Goal: Task Accomplishment & Management: Manage account settings

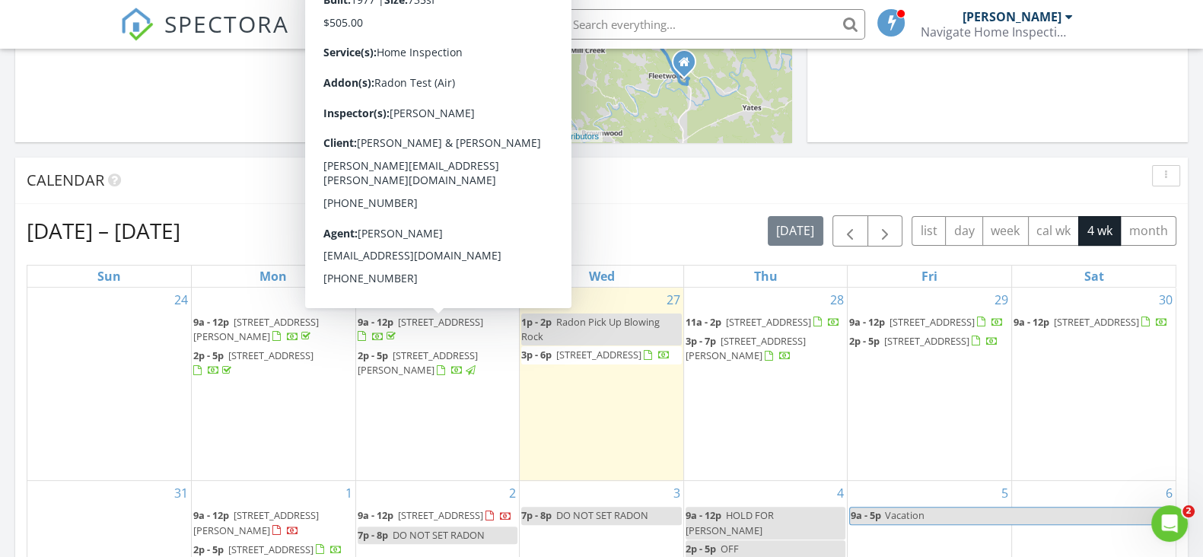
scroll to position [505, 0]
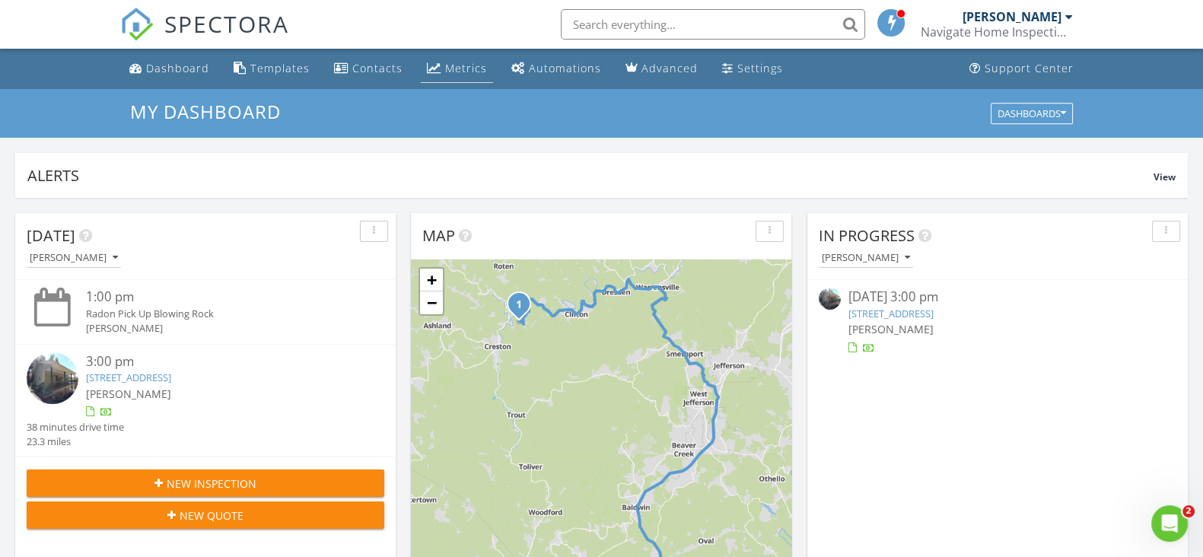
click at [445, 63] on div "Metrics" at bounding box center [466, 68] width 42 height 14
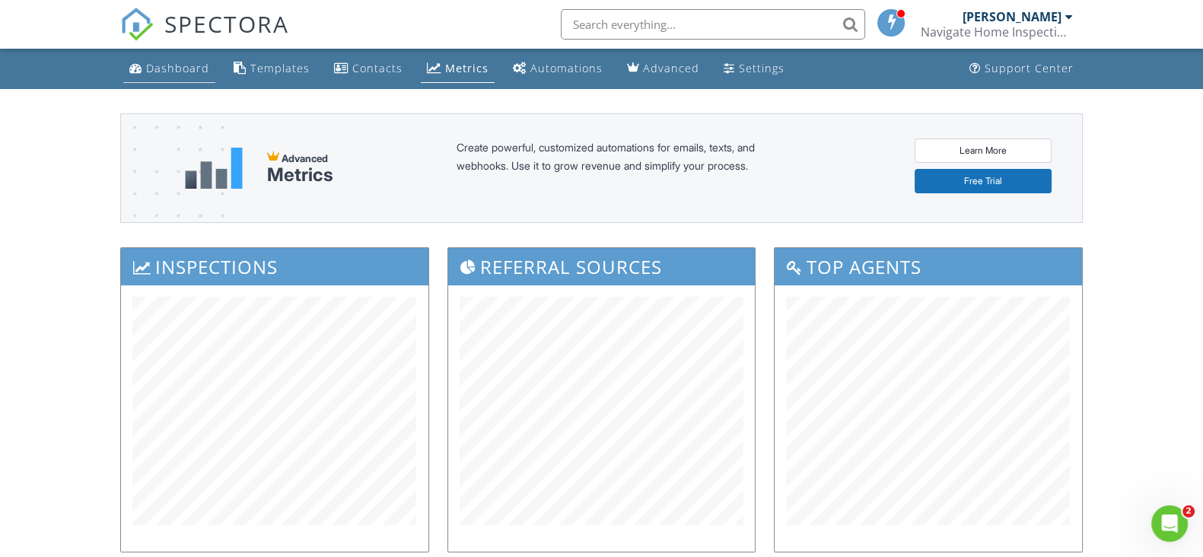
click at [190, 75] on link "Dashboard" at bounding box center [169, 69] width 92 height 28
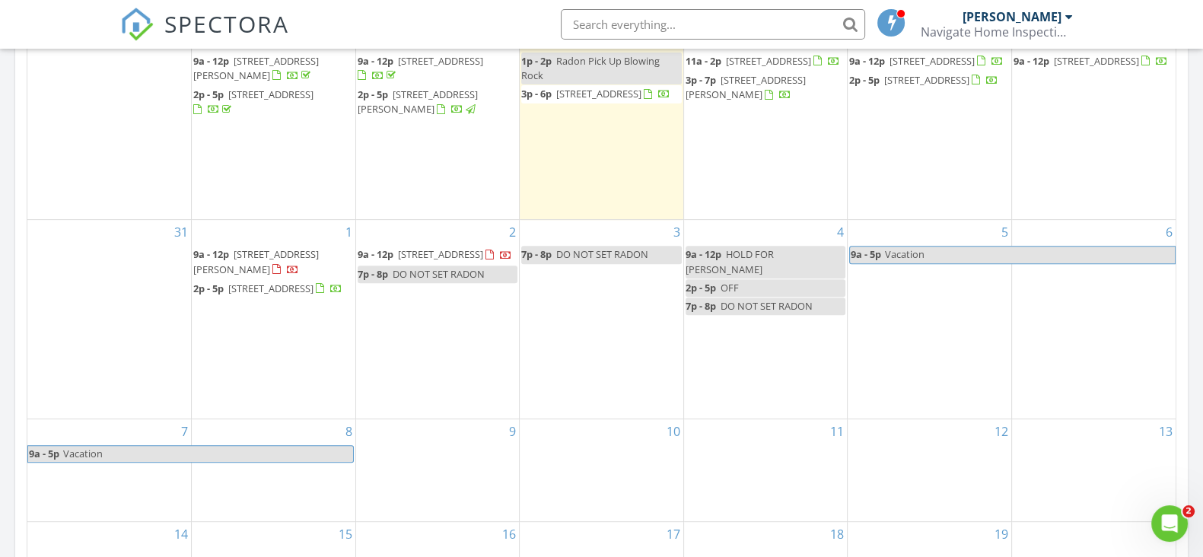
scroll to position [856, 0]
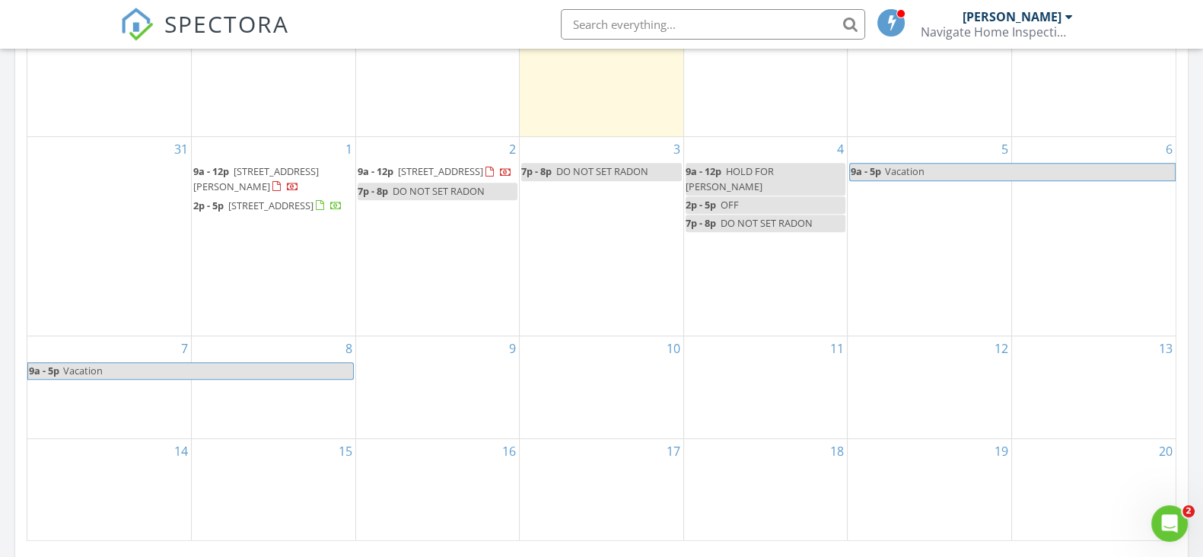
click at [255, 180] on span "[STREET_ADDRESS][PERSON_NAME]" at bounding box center [256, 178] width 126 height 28
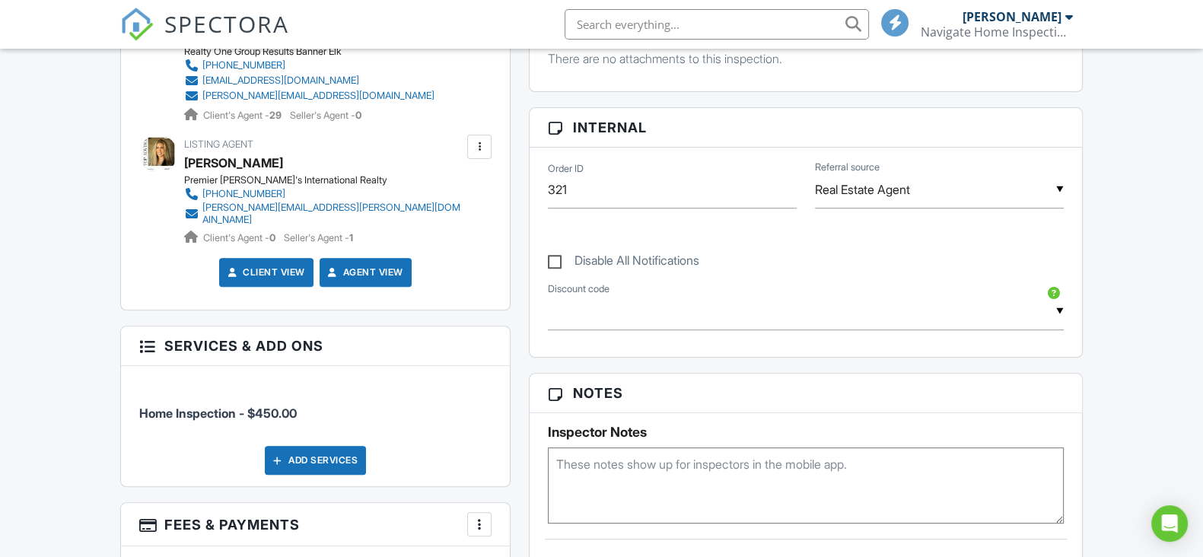
scroll to position [856, 0]
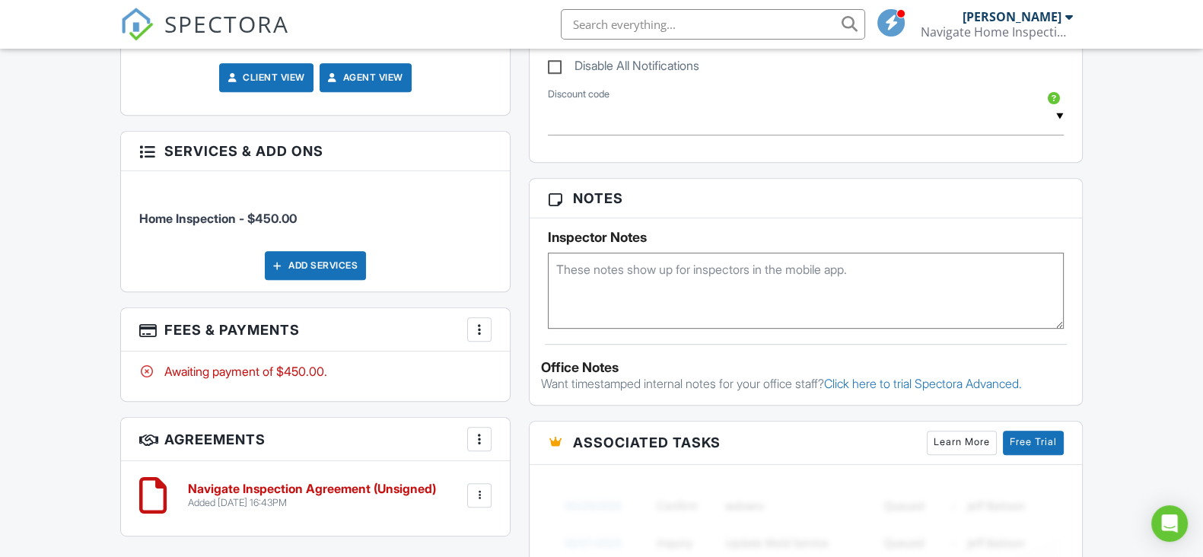
click at [620, 259] on textarea at bounding box center [806, 291] width 516 height 76
paste textarea "The combo code for the door is 8643 and there is a manual combo box on the righ…"
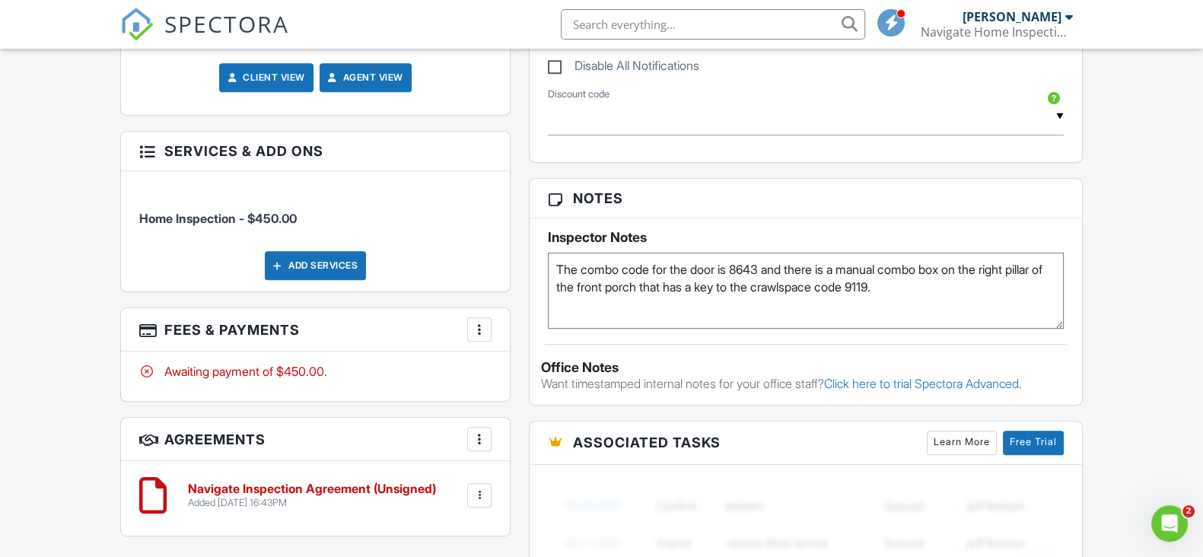
click at [967, 320] on textarea "The combo code for the door is 8643 and there is a manual combo box on the righ…" at bounding box center [806, 291] width 516 height 76
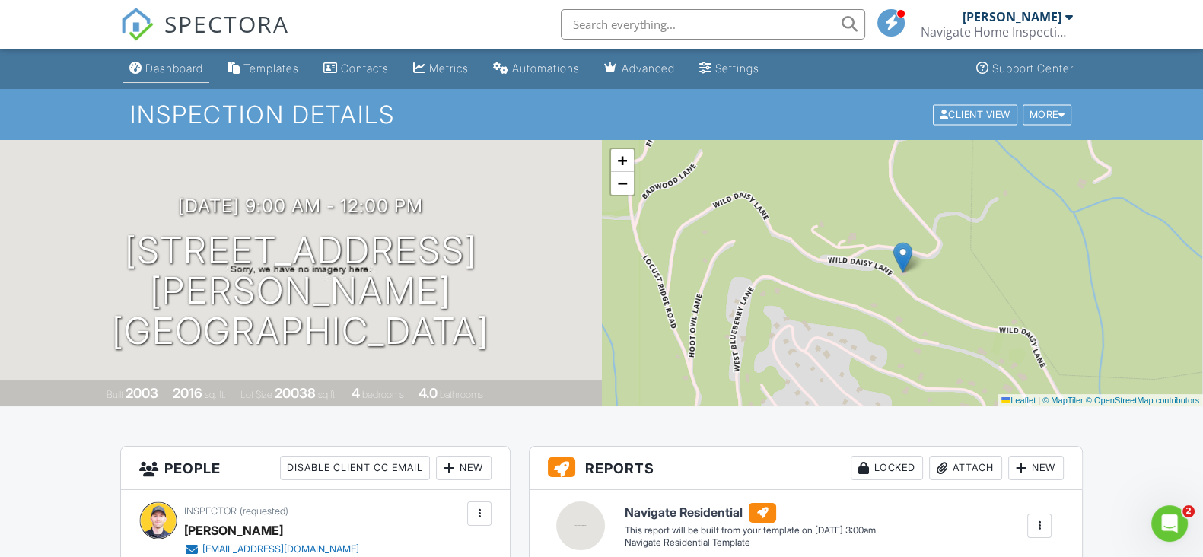
type textarea "The combo code for the door is 8643 and there is a manual combo box on the righ…"
click at [179, 73] on div "Dashboard" at bounding box center [174, 68] width 58 height 13
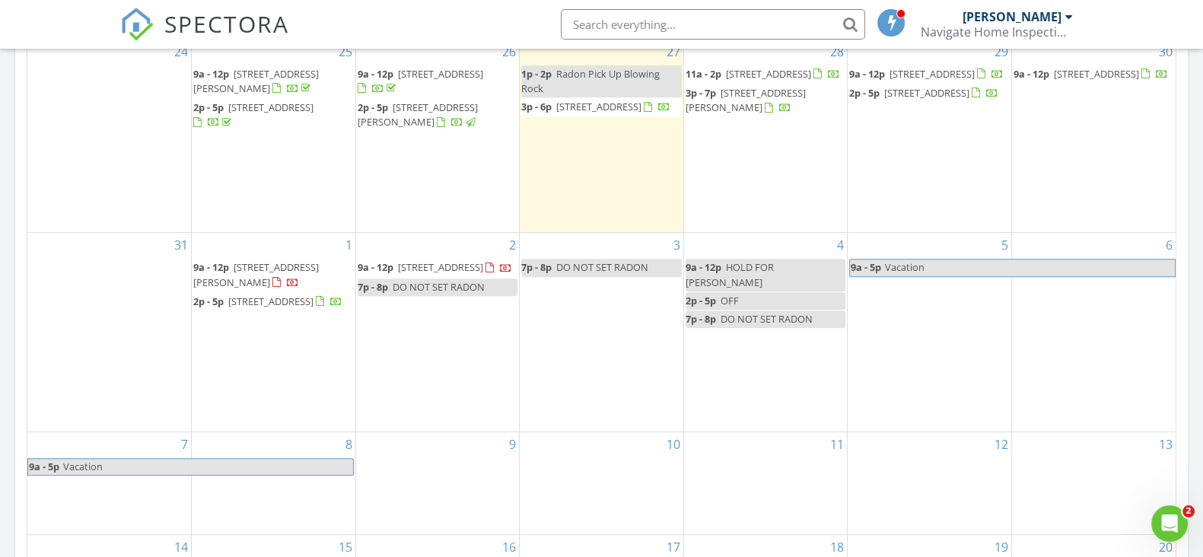
click at [263, 305] on span "1176 Arbor Grove Church Rd, Millers Creek 28651" at bounding box center [270, 302] width 85 height 14
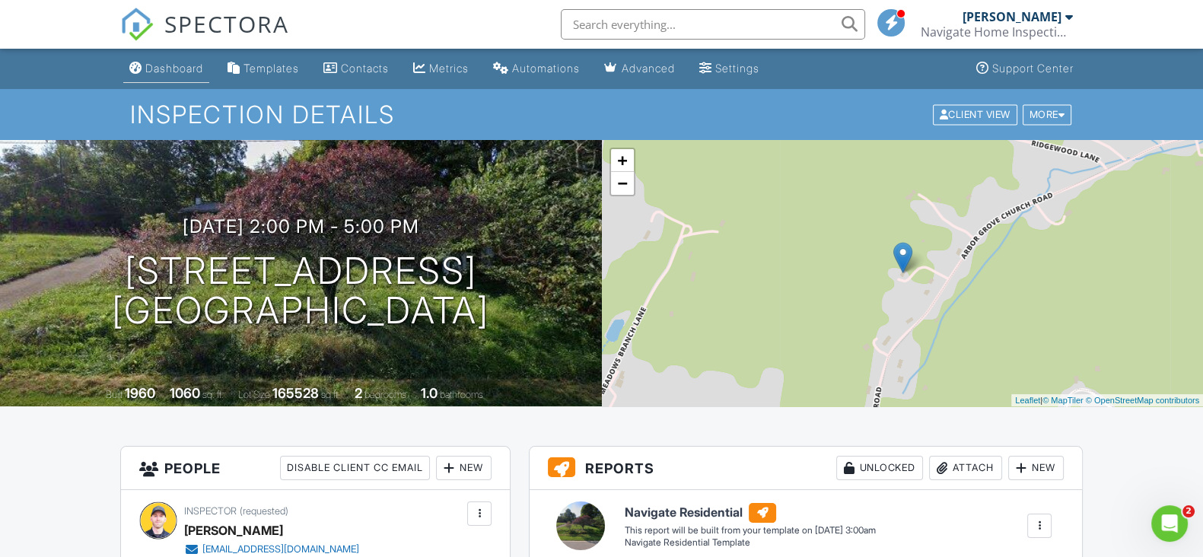
click at [165, 80] on link "Dashboard" at bounding box center [166, 69] width 86 height 28
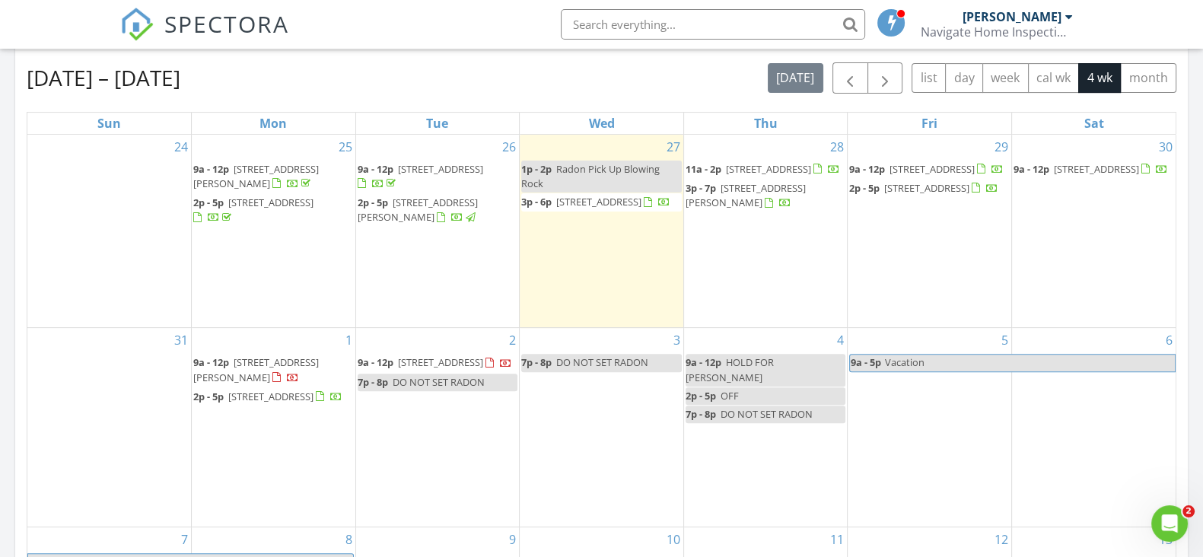
scroll to position [760, 0]
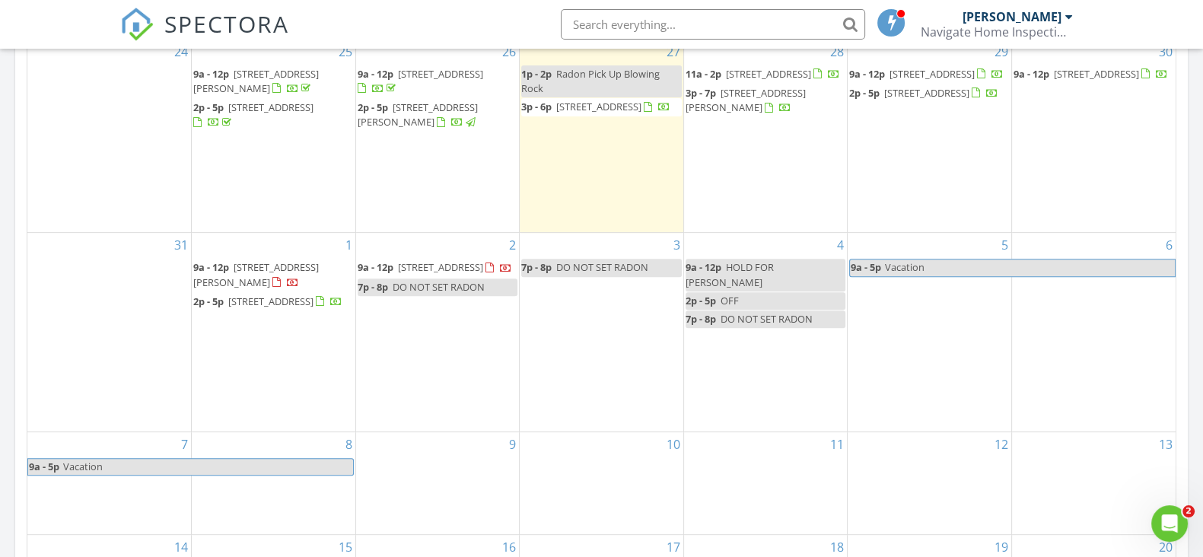
click at [435, 274] on span "[STREET_ADDRESS]" at bounding box center [440, 267] width 85 height 14
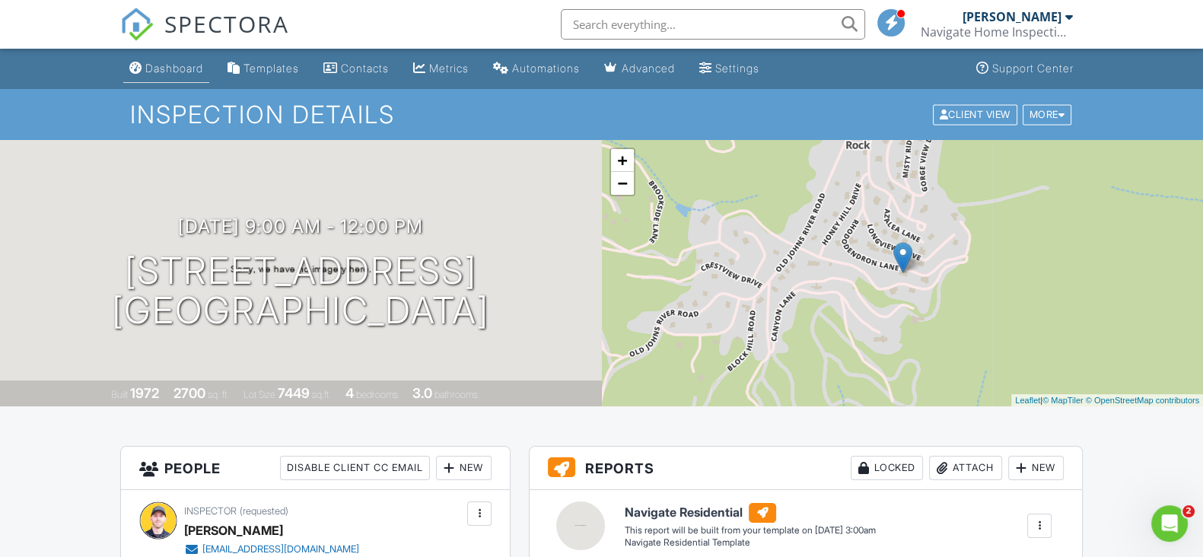
click at [186, 63] on div "Dashboard" at bounding box center [174, 68] width 58 height 13
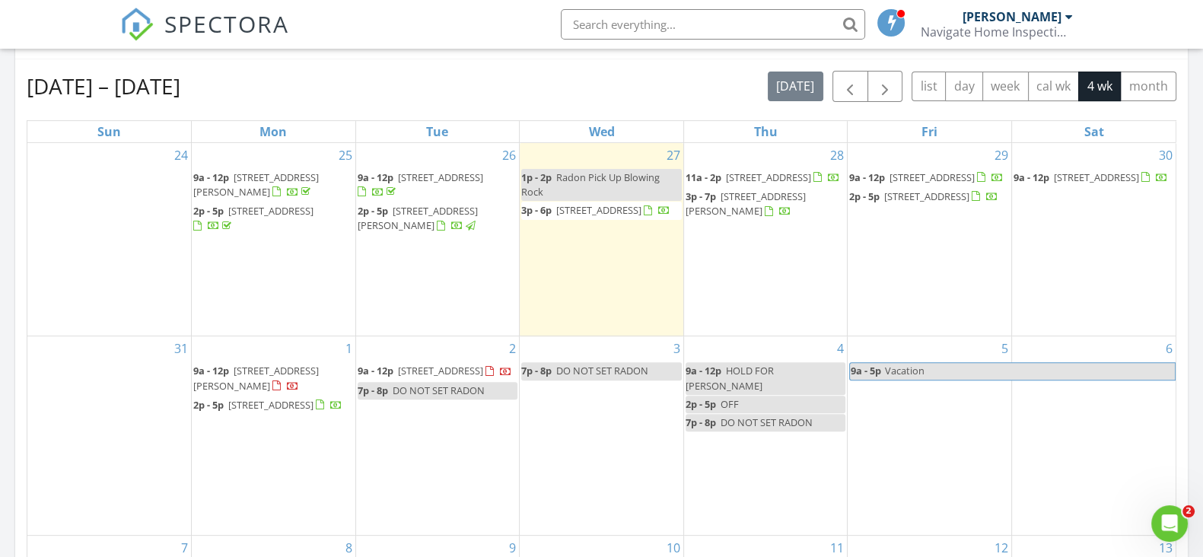
scroll to position [856, 0]
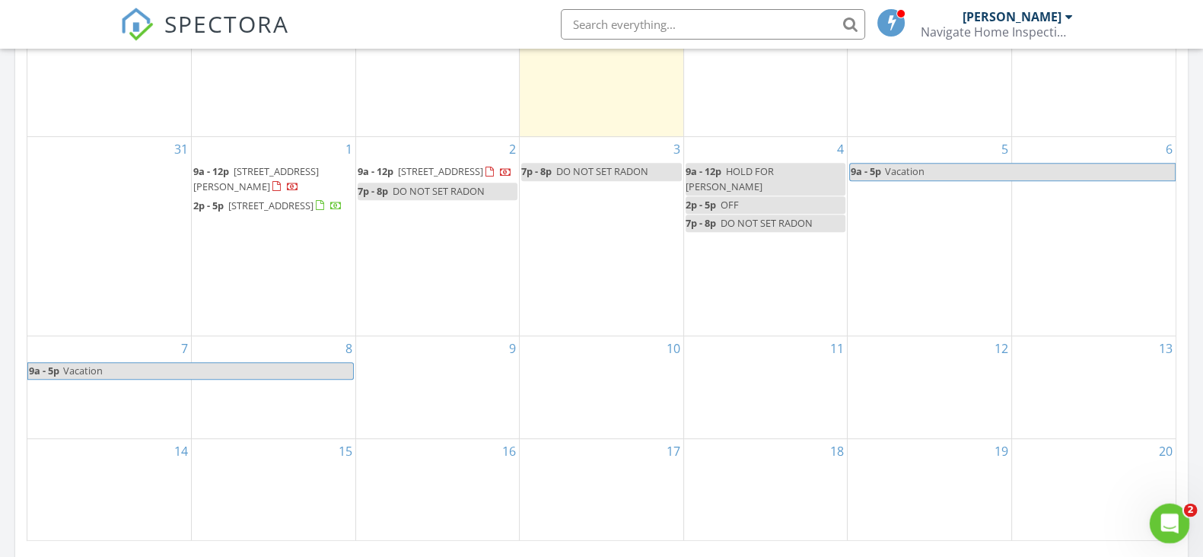
click at [1175, 518] on icon "Open Intercom Messenger" at bounding box center [1168, 521] width 25 height 25
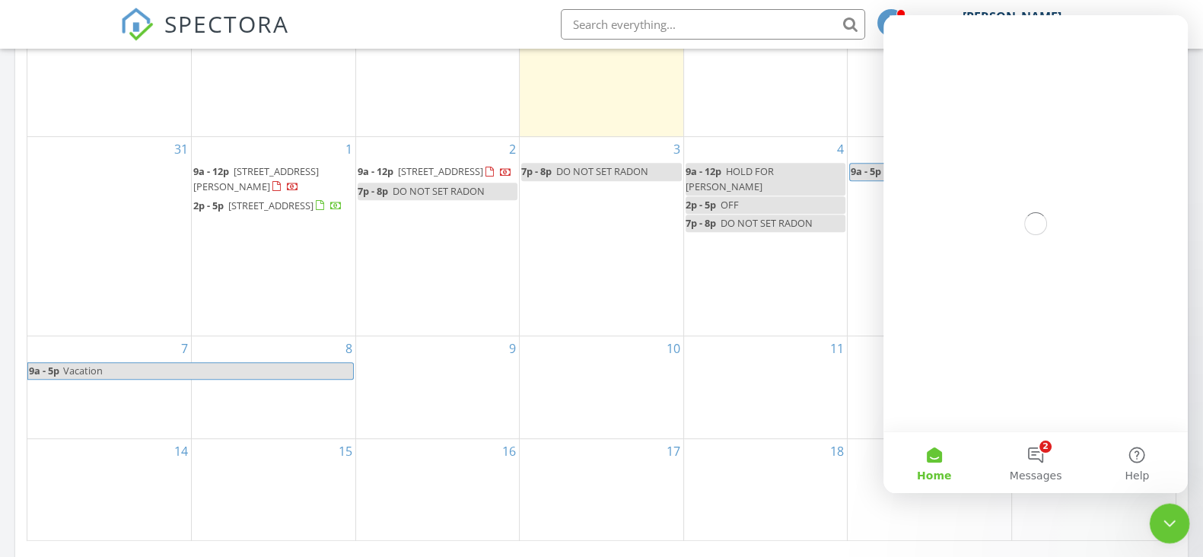
scroll to position [0, 0]
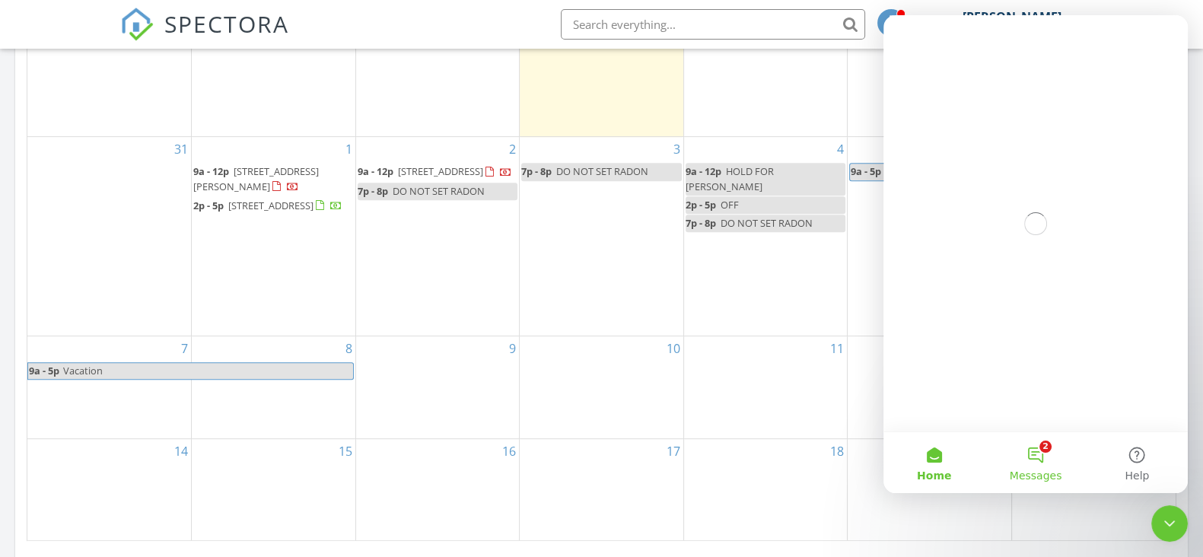
click at [1031, 466] on button "2 Messages" at bounding box center [1035, 462] width 101 height 61
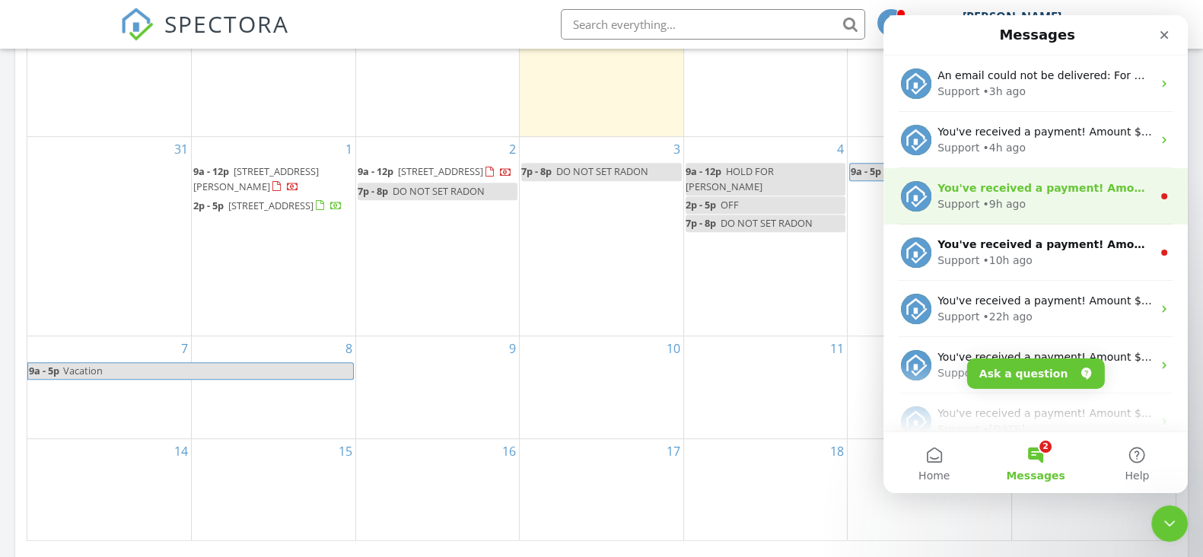
click at [1022, 207] on div "Support • 9h ago" at bounding box center [1045, 204] width 215 height 16
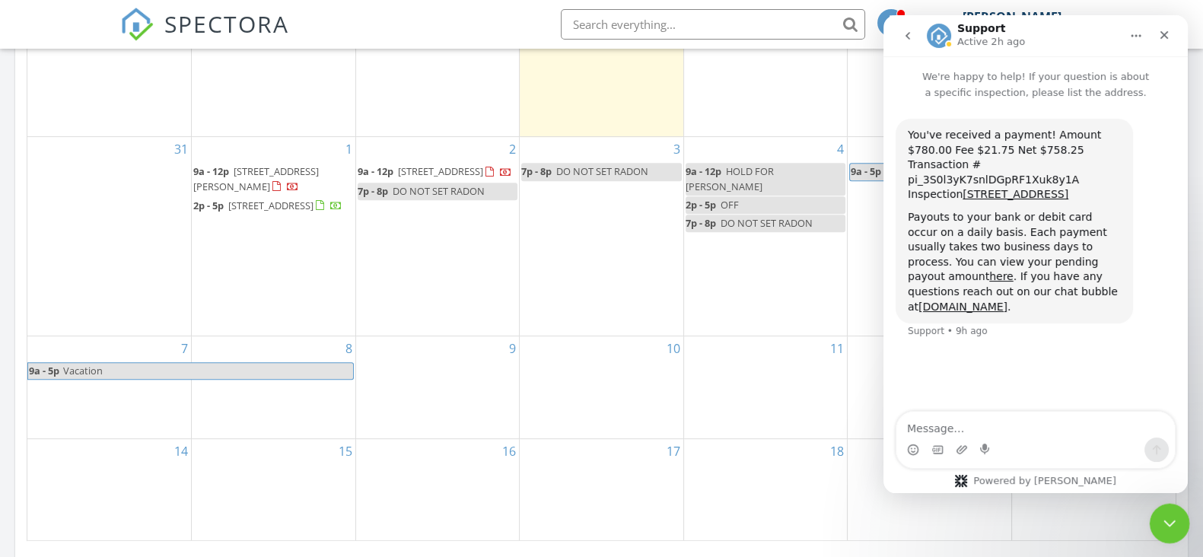
click at [1179, 528] on div "Close Intercom Messenger" at bounding box center [1167, 521] width 37 height 37
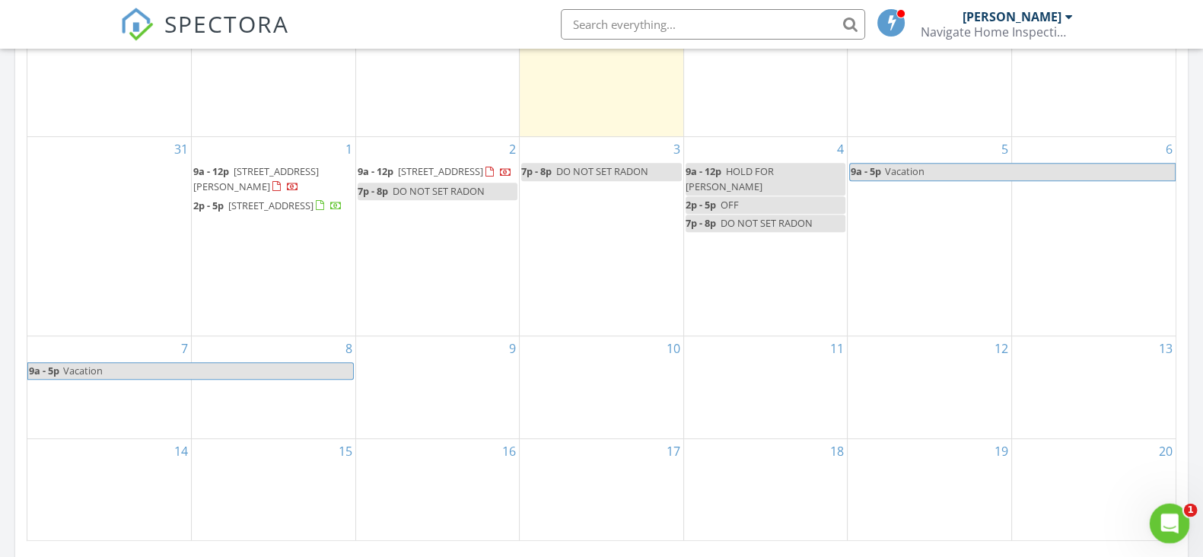
click at [1175, 526] on icon "Open Intercom Messenger" at bounding box center [1168, 521] width 25 height 25
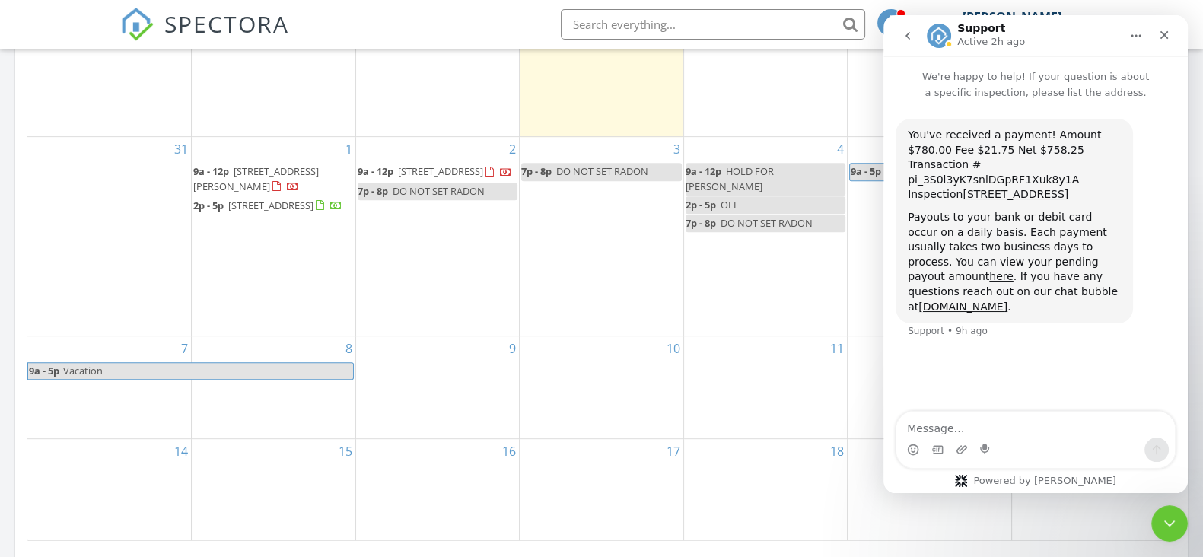
click at [911, 40] on icon "go back" at bounding box center [908, 36] width 12 height 12
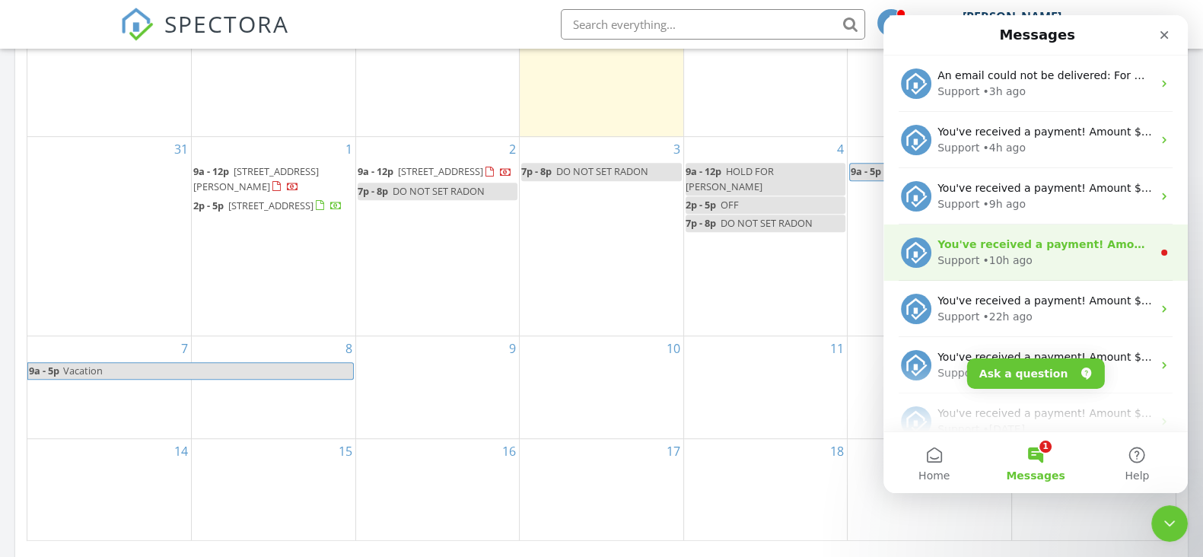
click at [984, 272] on div "You've received a payment! Amount $555.00 Fee $15.56 Net $539.44 Transaction # …" at bounding box center [1036, 253] width 304 height 56
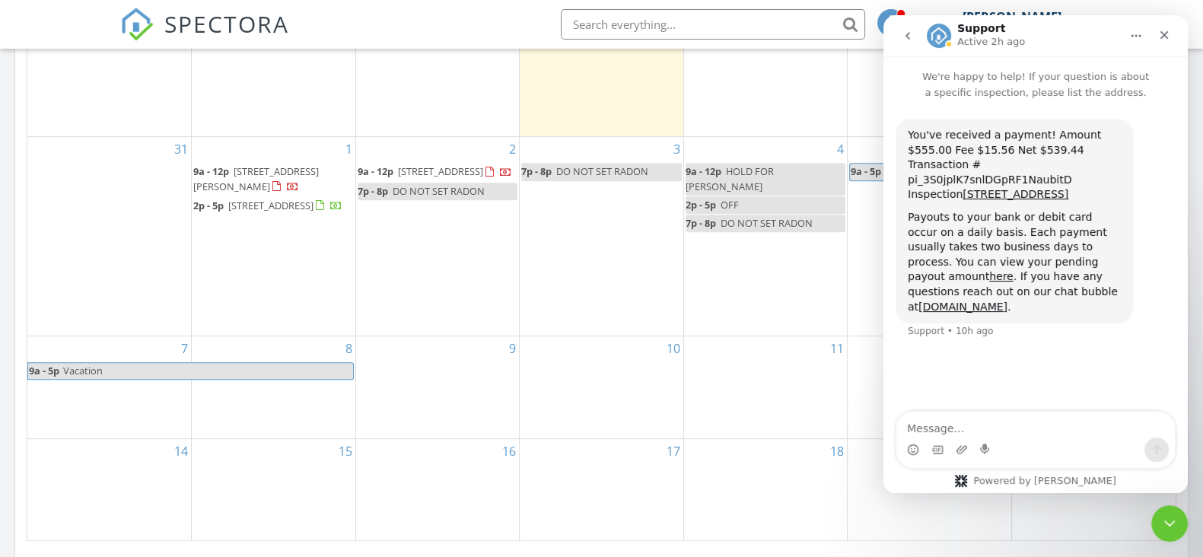
click at [914, 32] on button "go back" at bounding box center [908, 35] width 29 height 29
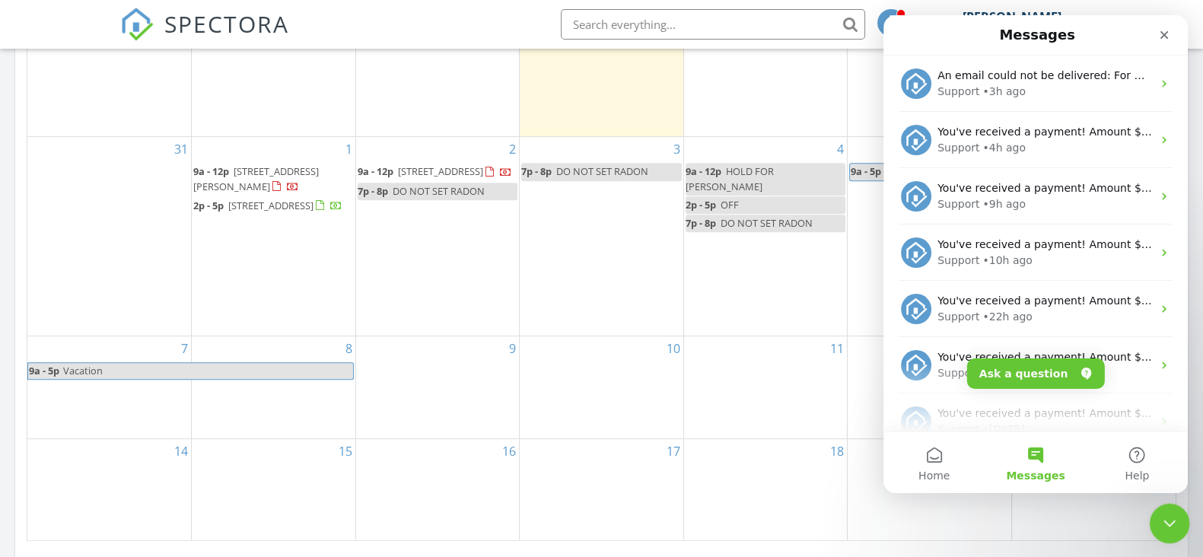
click at [1175, 528] on icon "Close Intercom Messenger" at bounding box center [1168, 521] width 18 height 18
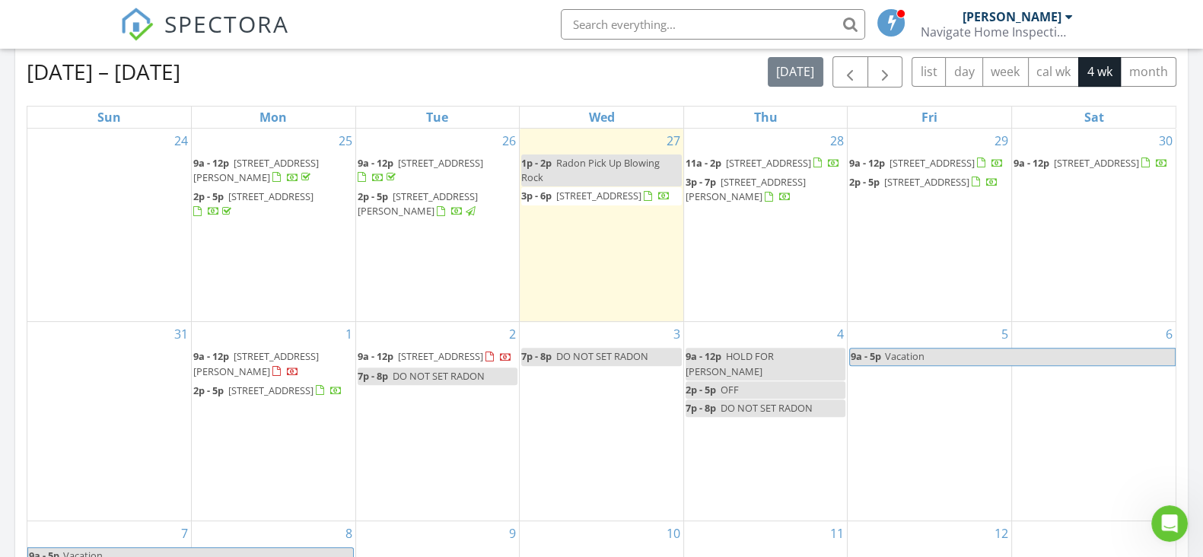
scroll to position [571, 0]
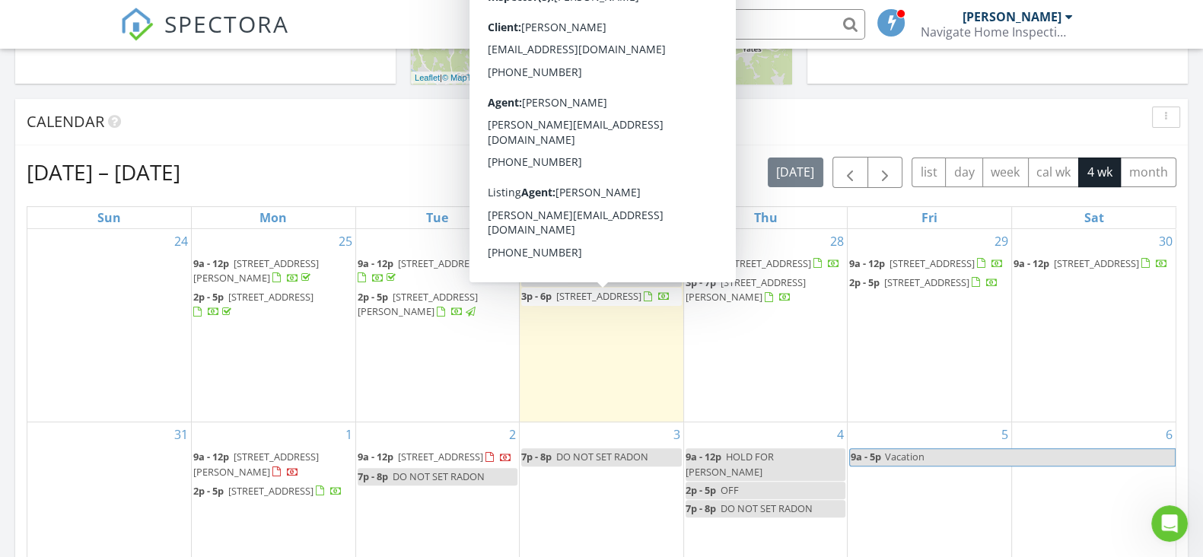
click at [620, 304] on span "3p - 6p 277 Clear Waters Edge, Creston 28615" at bounding box center [595, 296] width 149 height 15
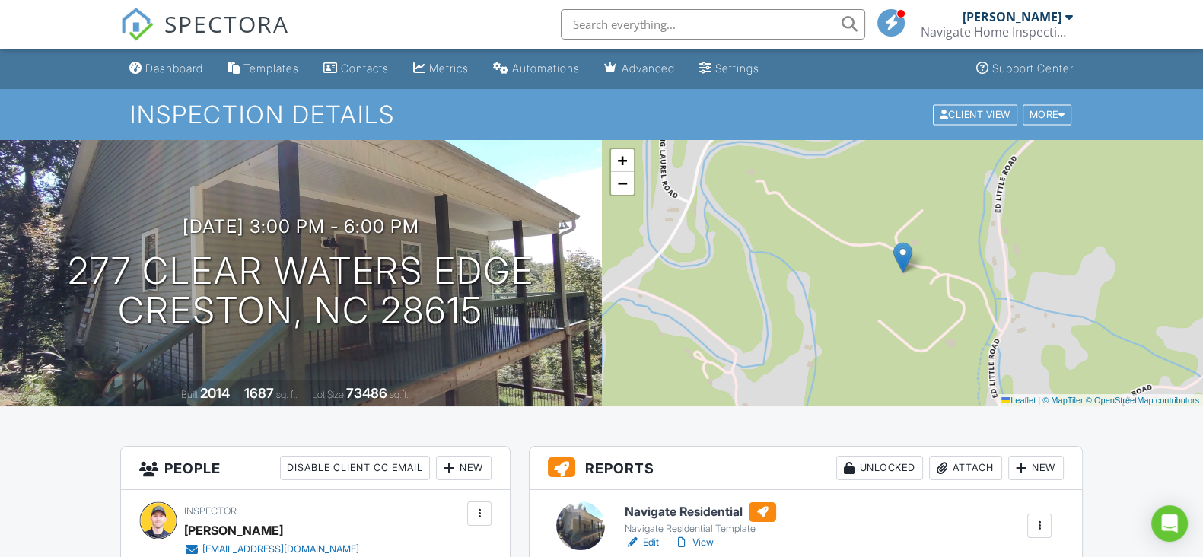
scroll to position [380, 0]
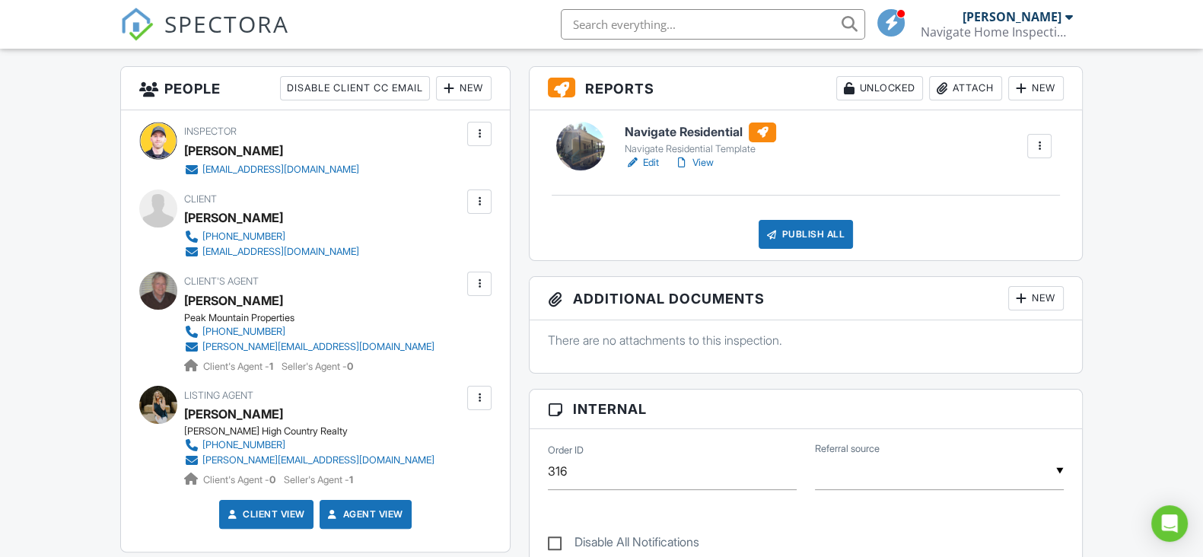
click at [649, 161] on link "Edit" at bounding box center [642, 162] width 34 height 15
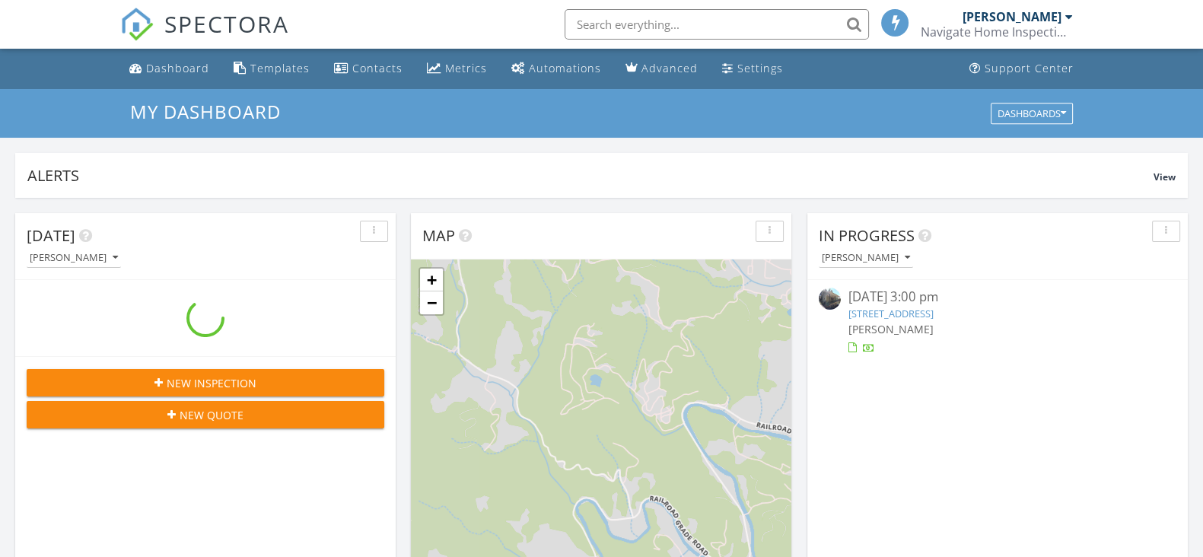
scroll to position [1415, 1232]
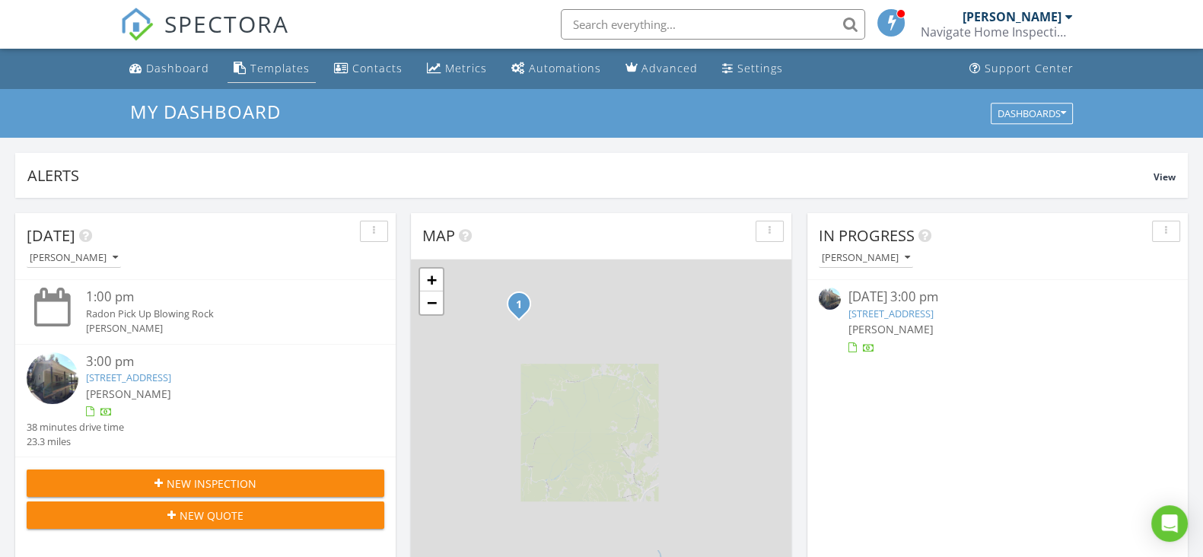
click at [299, 64] on div "Templates" at bounding box center [279, 68] width 59 height 14
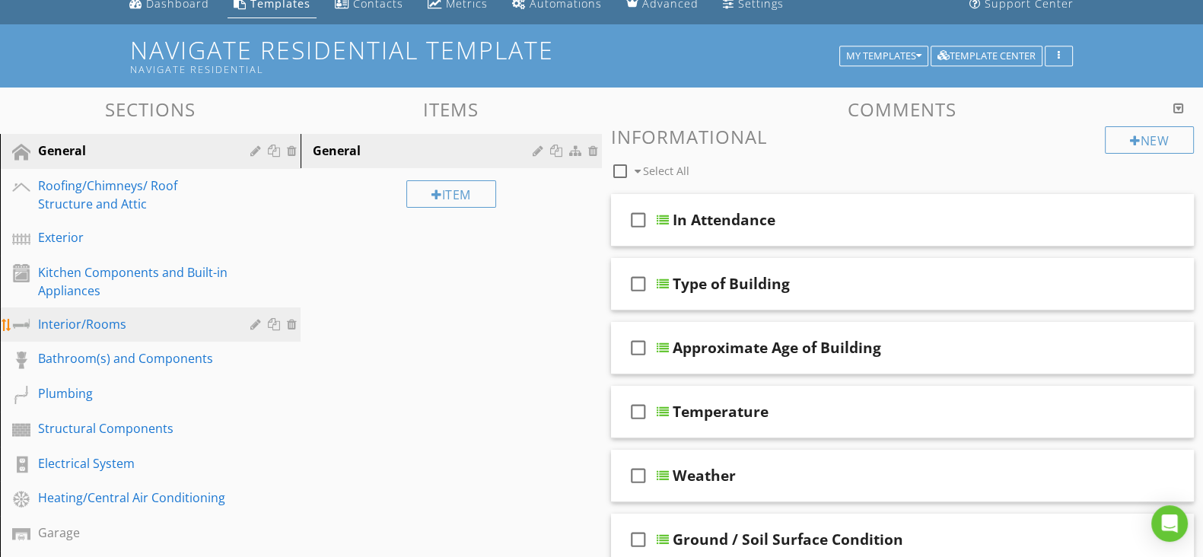
scroll to position [94, 0]
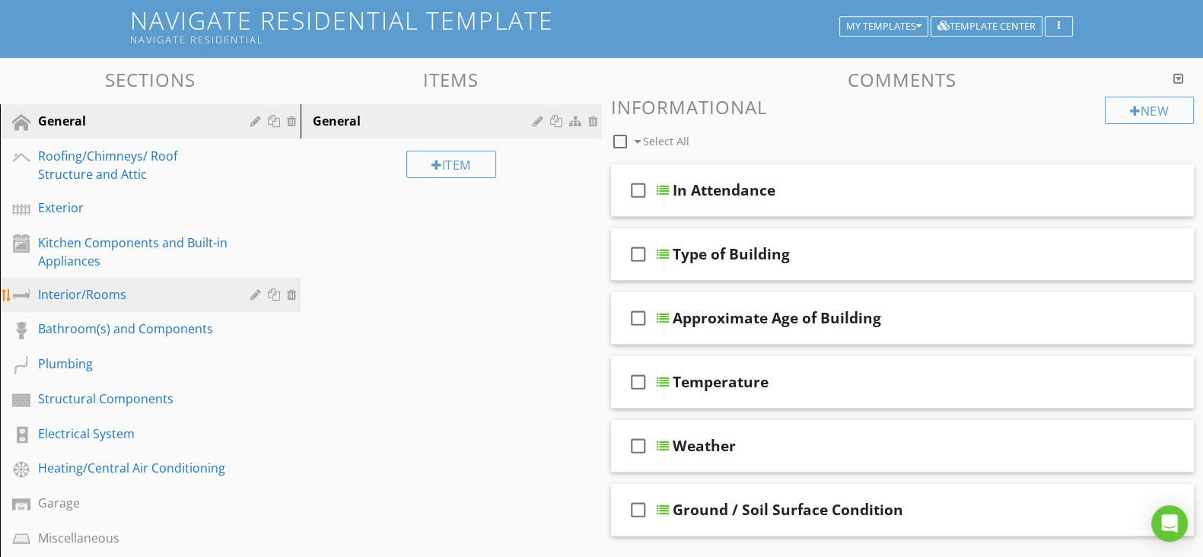
click at [77, 291] on div "Interior/Rooms" at bounding box center [133, 294] width 190 height 18
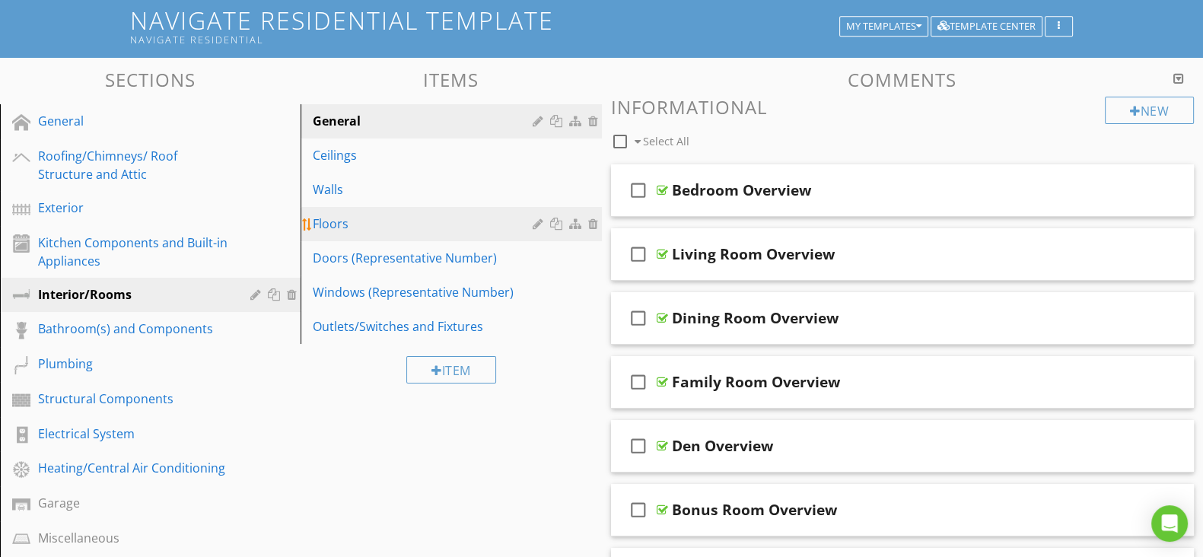
click at [380, 215] on div "Floors" at bounding box center [425, 224] width 224 height 18
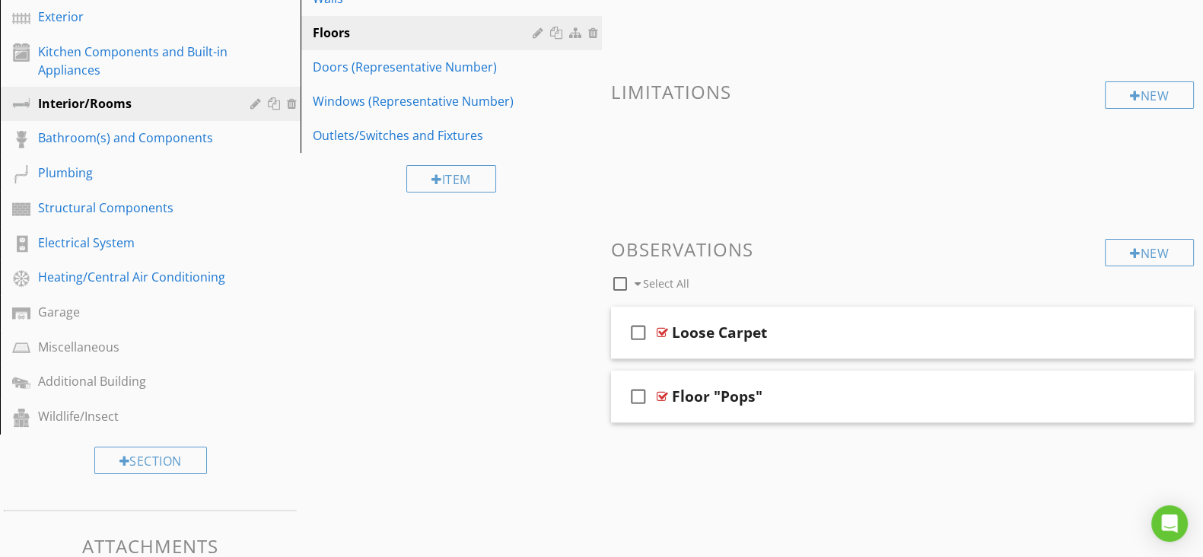
scroll to position [360, 0]
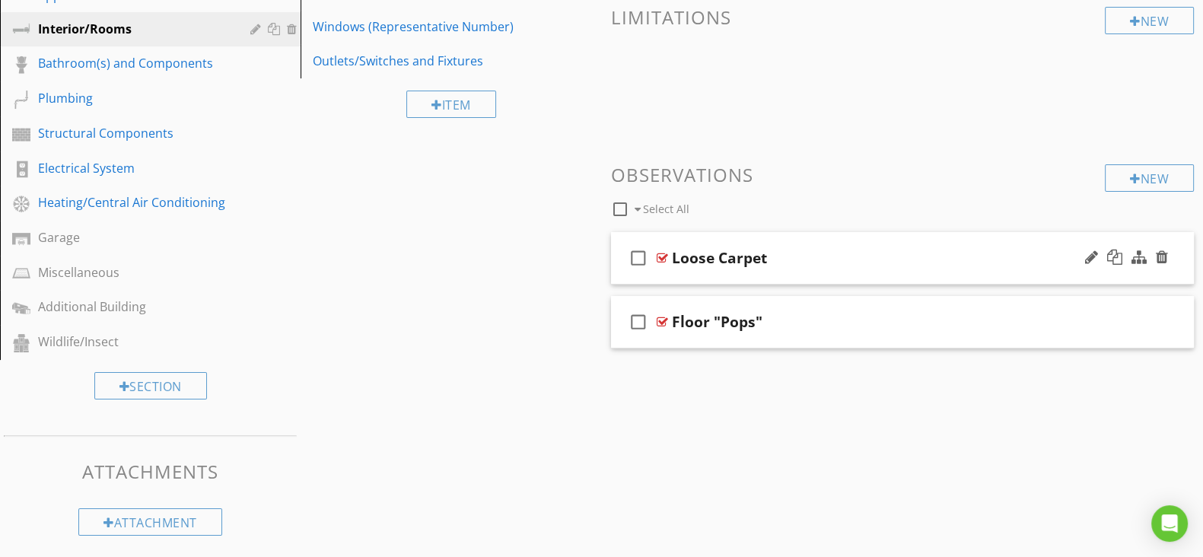
click at [823, 257] on div "Loose Carpet" at bounding box center [879, 258] width 415 height 18
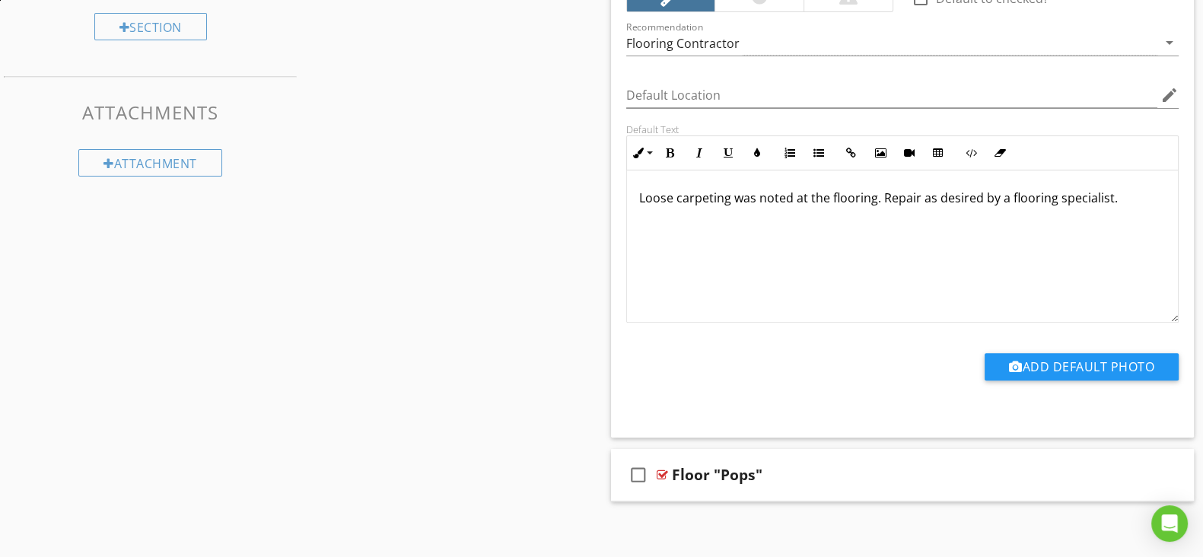
scroll to position [726, 0]
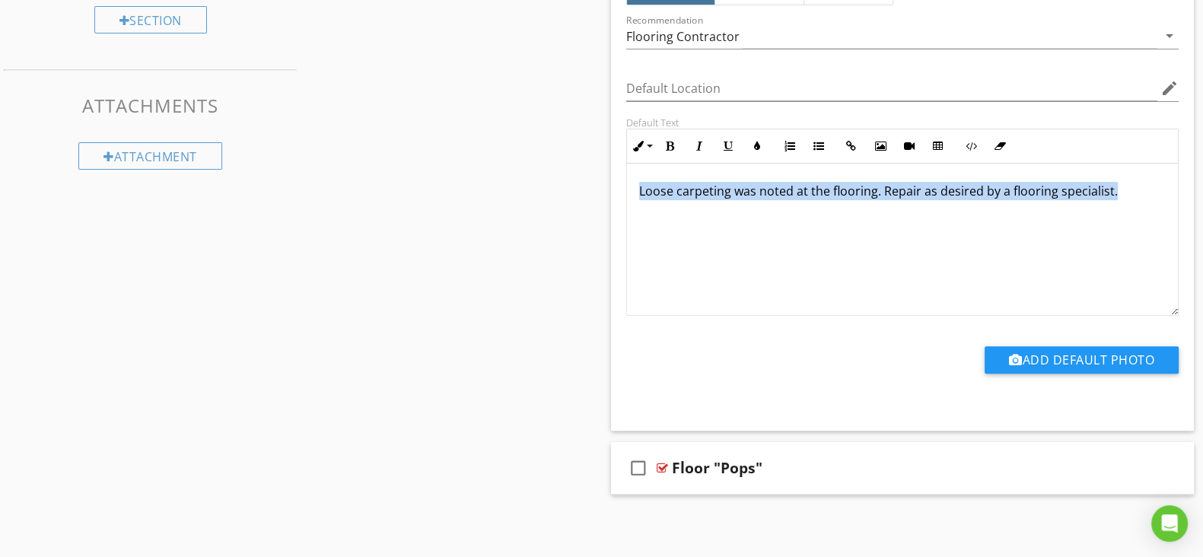
drag, startPoint x: 1118, startPoint y: 177, endPoint x: 628, endPoint y: 188, distance: 490.4
click at [630, 186] on div "Loose carpeting was noted at the flooring. Repair as desired by a flooring spec…" at bounding box center [903, 240] width 552 height 152
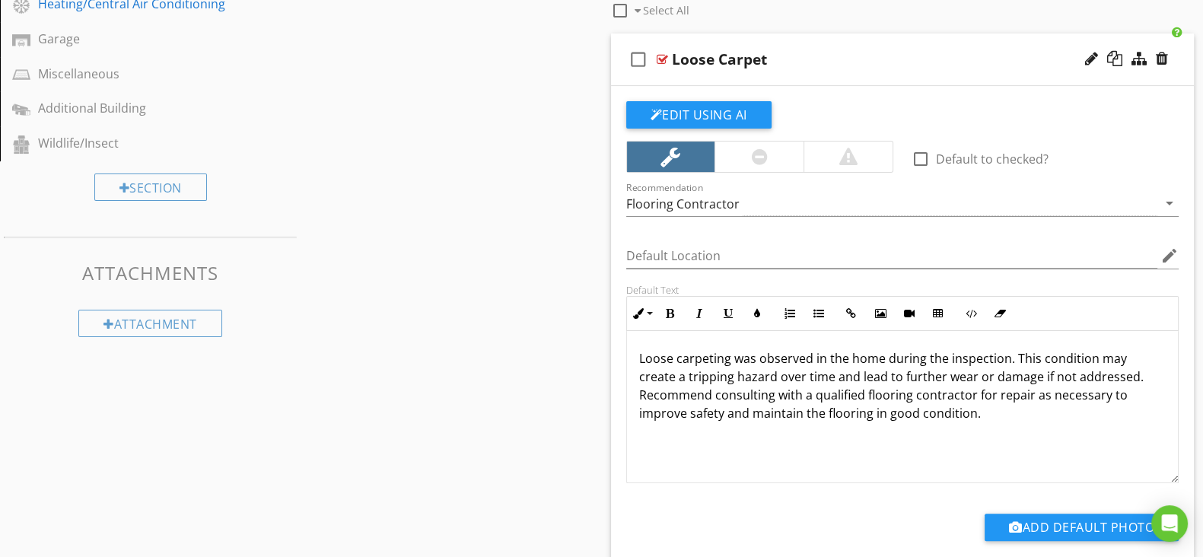
scroll to position [346, 0]
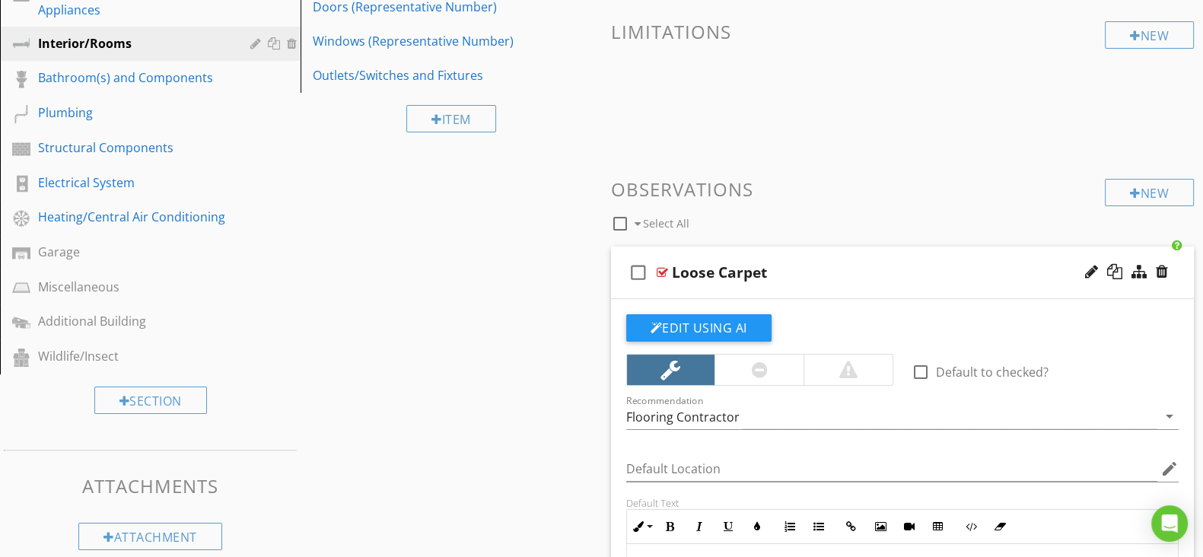
click at [866, 274] on div "Loose Carpet" at bounding box center [879, 272] width 415 height 18
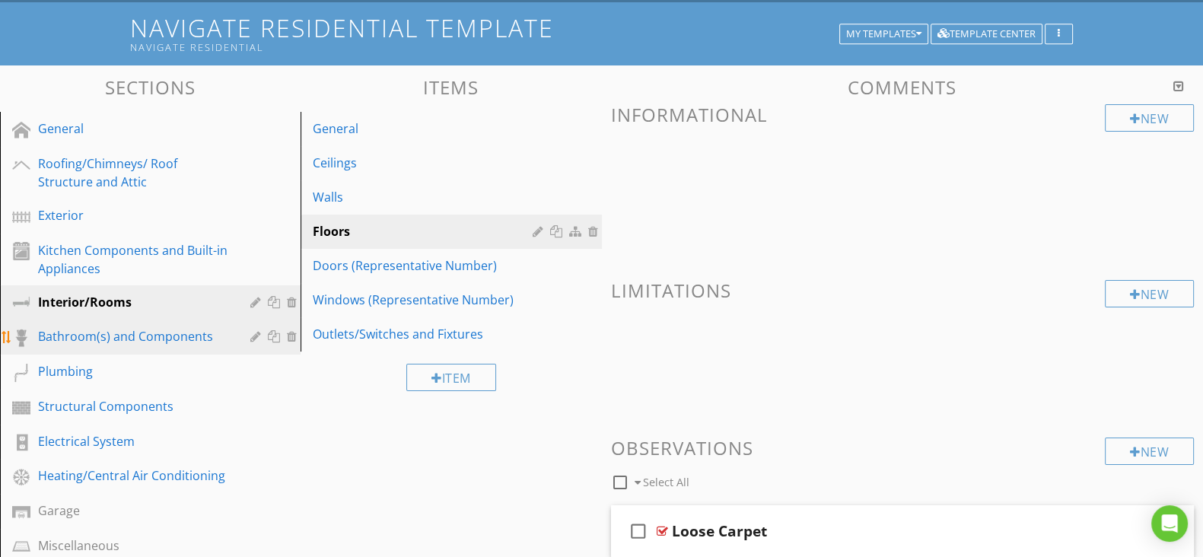
scroll to position [155, 0]
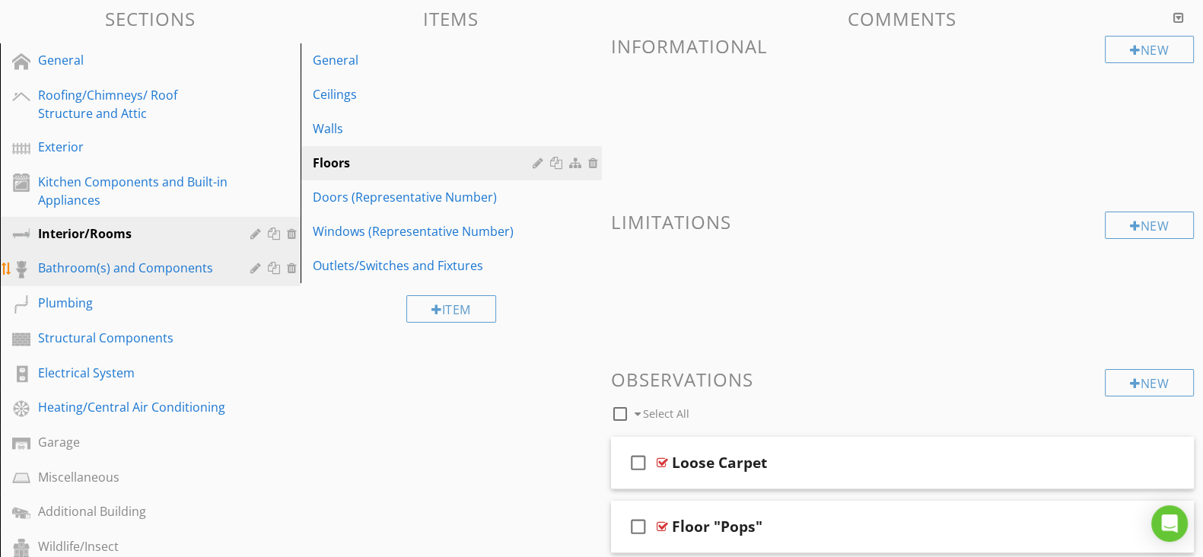
click at [157, 263] on div "Bathroom(s) and Components" at bounding box center [133, 268] width 190 height 18
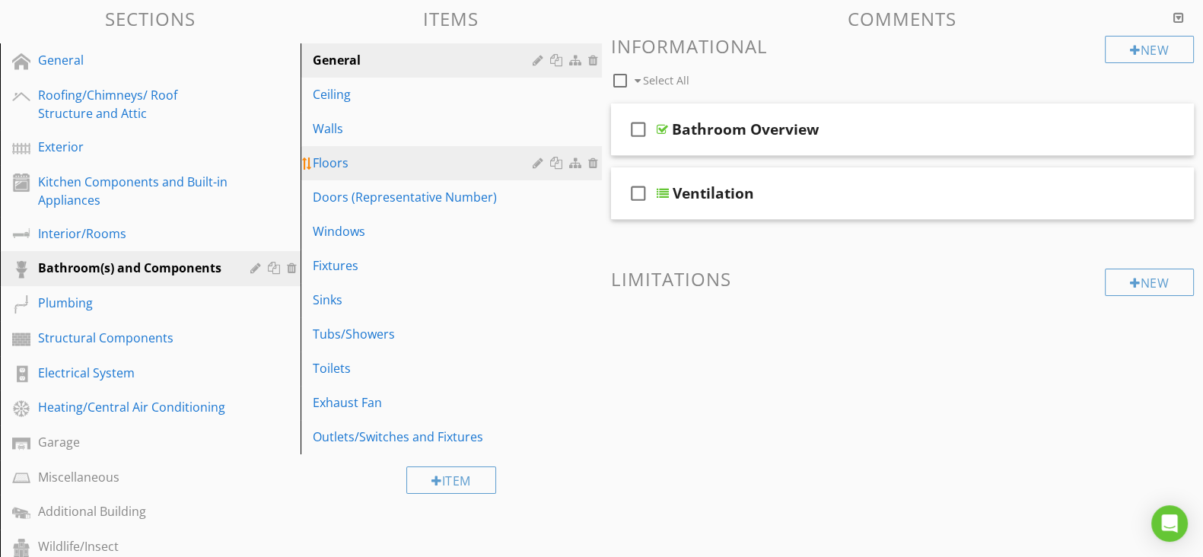
click at [355, 155] on div "Floors" at bounding box center [425, 163] width 224 height 18
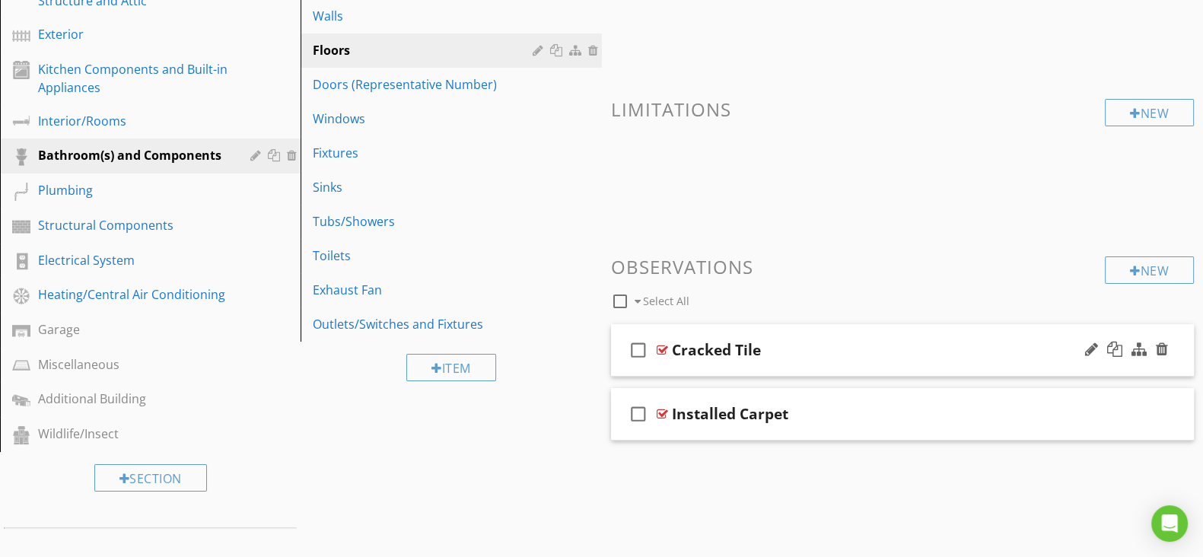
scroll to position [360, 0]
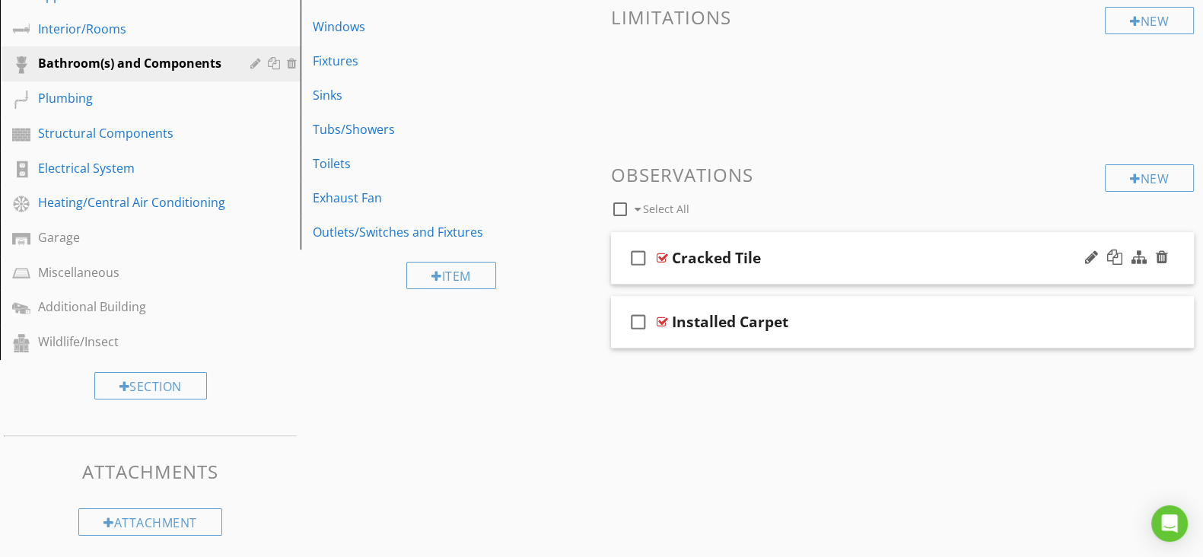
click at [814, 268] on div "check_box_outline_blank Cracked Tile" at bounding box center [903, 258] width 584 height 53
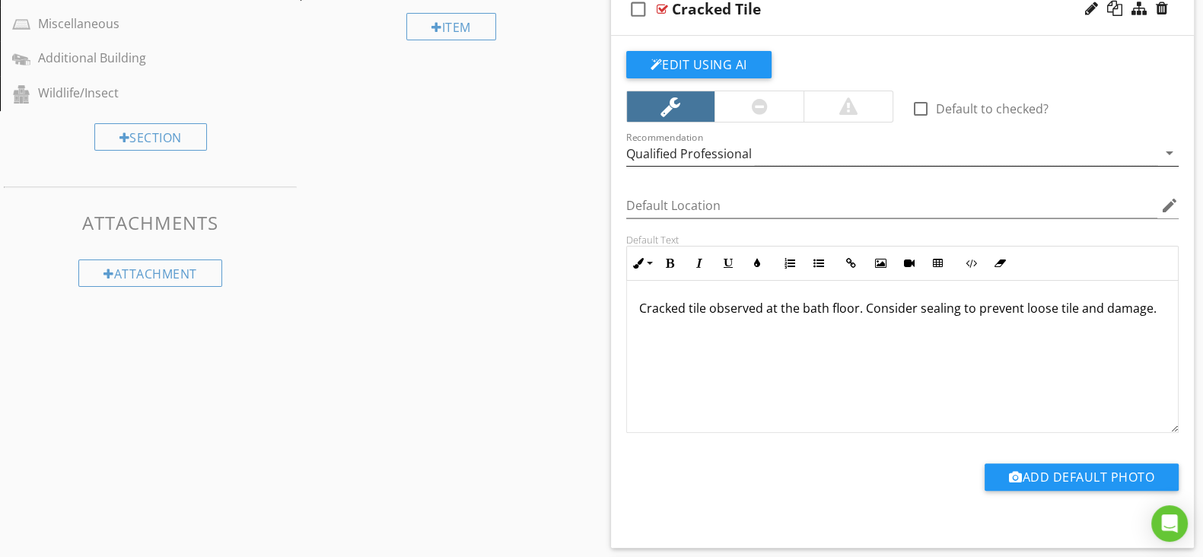
scroll to position [646, 0]
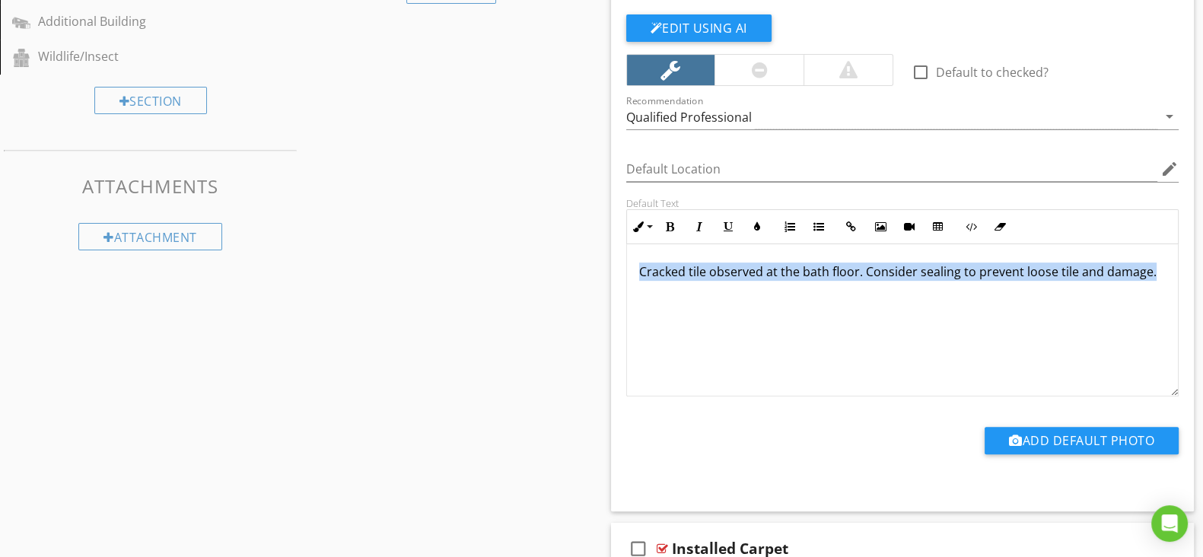
drag, startPoint x: 1152, startPoint y: 268, endPoint x: 630, endPoint y: 263, distance: 521.5
click at [627, 260] on div "Cracked tile observed at the bath floor. Consider sealing to prevent loose tile…" at bounding box center [903, 320] width 552 height 152
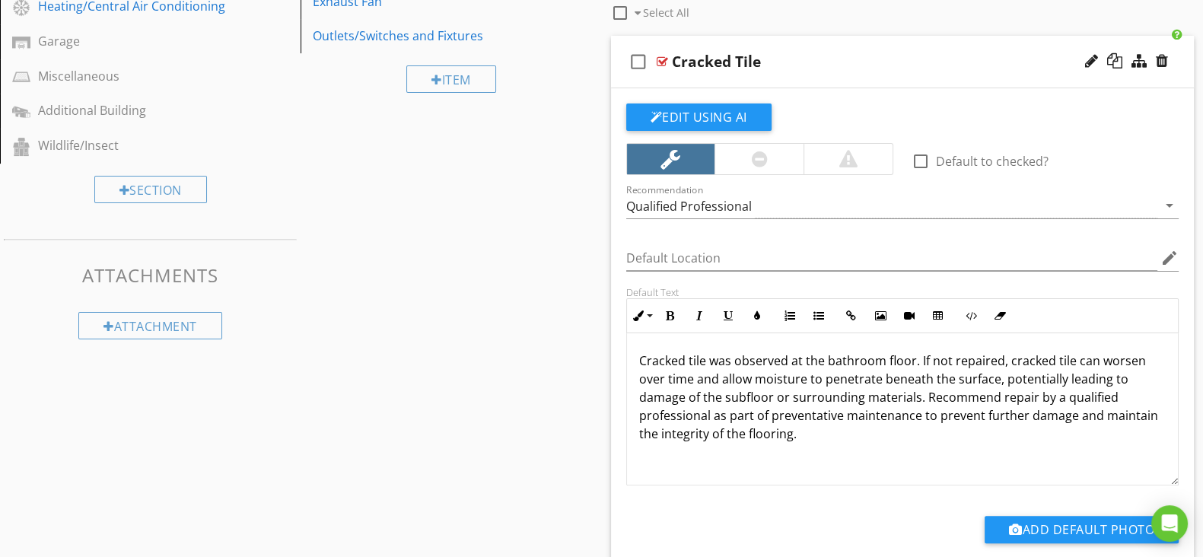
scroll to position [665, 0]
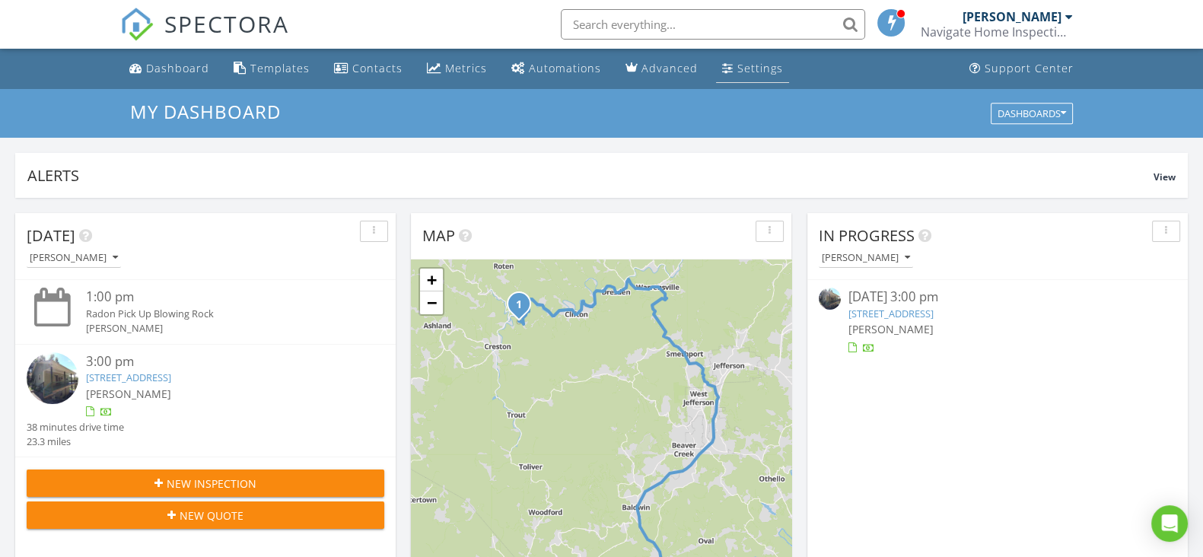
click at [728, 67] on link "Settings" at bounding box center [752, 69] width 73 height 28
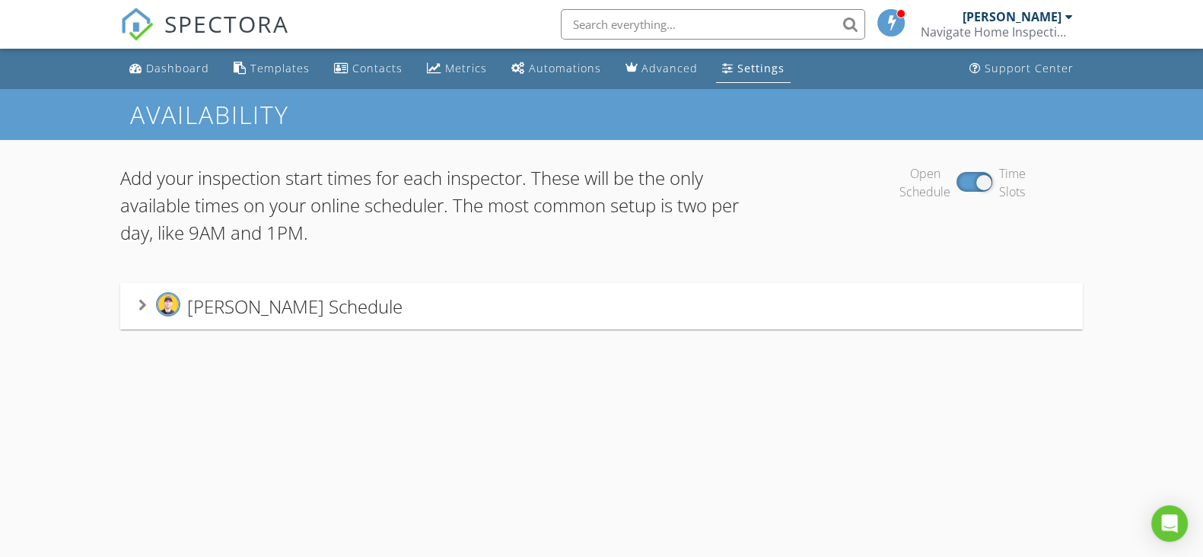
click at [410, 302] on div "Ian Rhinehart's Schedule" at bounding box center [602, 306] width 926 height 28
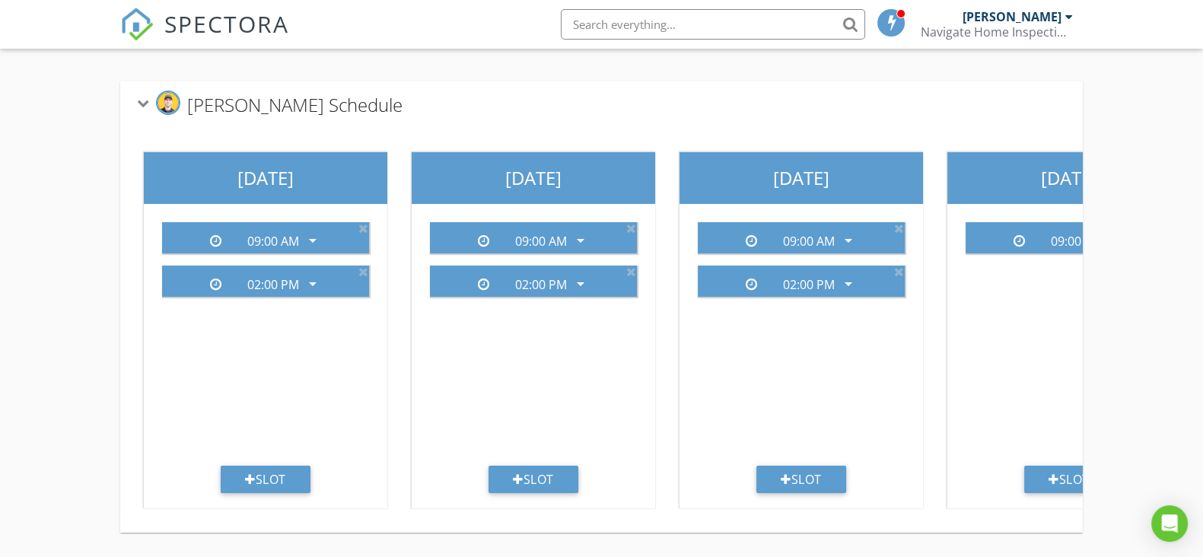
scroll to position [0, 804]
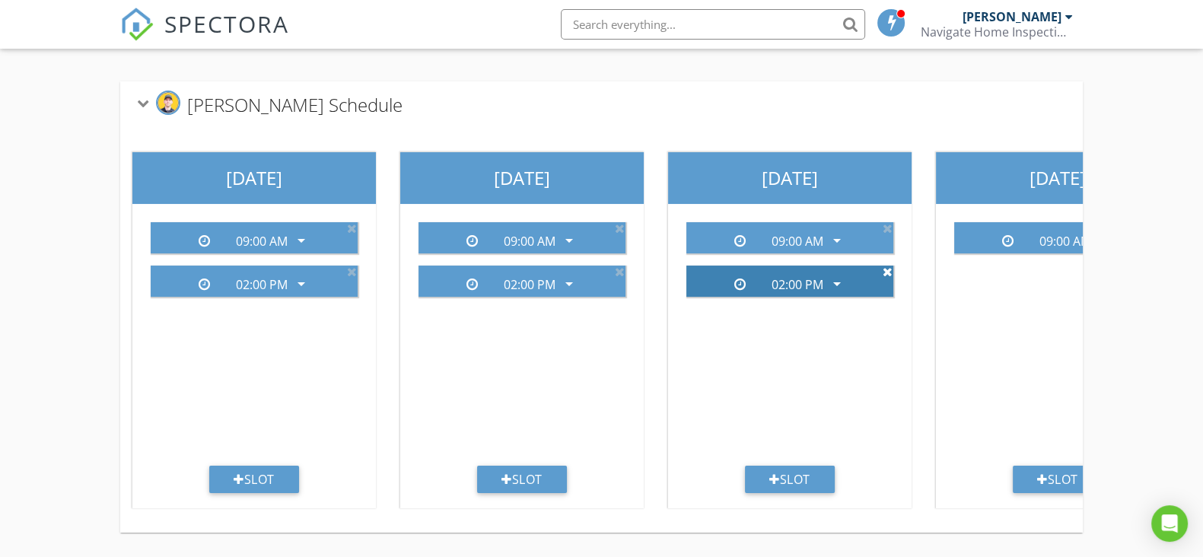
click at [884, 266] on icon at bounding box center [888, 272] width 10 height 12
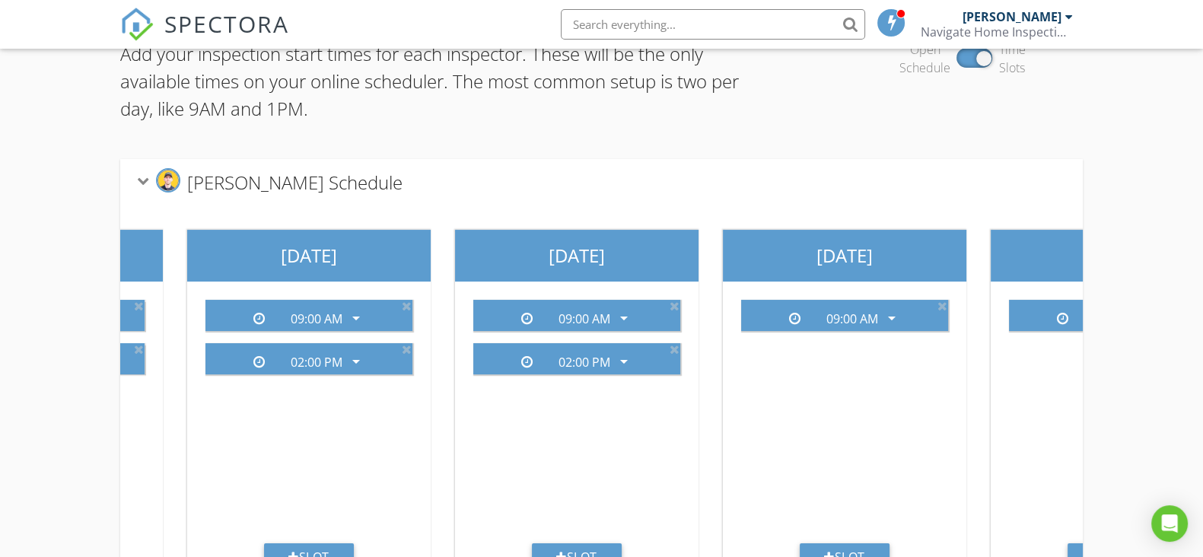
scroll to position [0, 0]
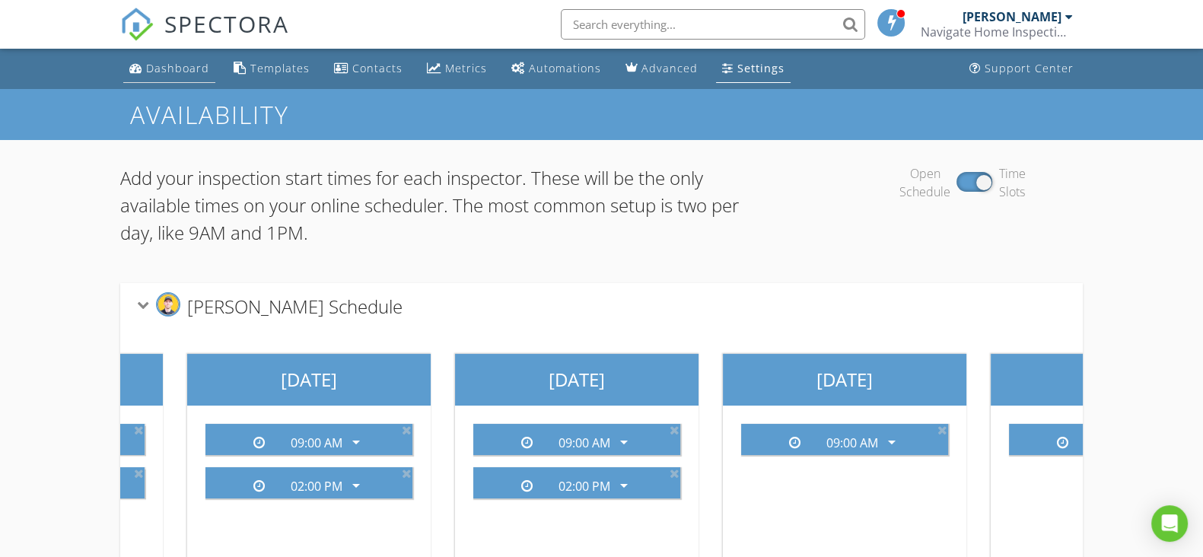
click at [178, 49] on div "SPECTORA" at bounding box center [204, 24] width 169 height 49
click at [181, 65] on div "Dashboard" at bounding box center [177, 68] width 63 height 14
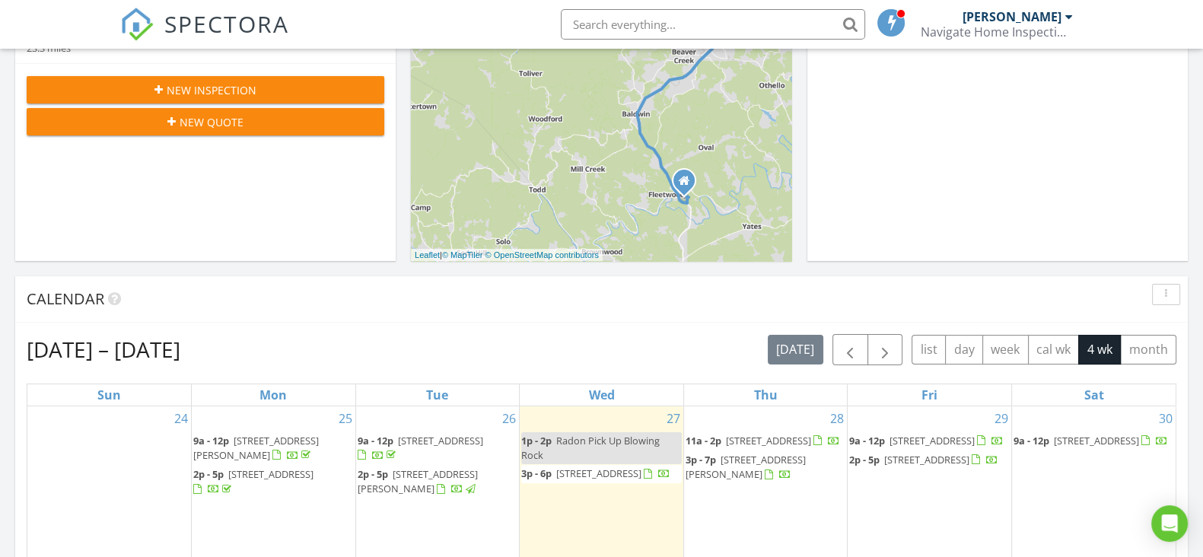
scroll to position [665, 0]
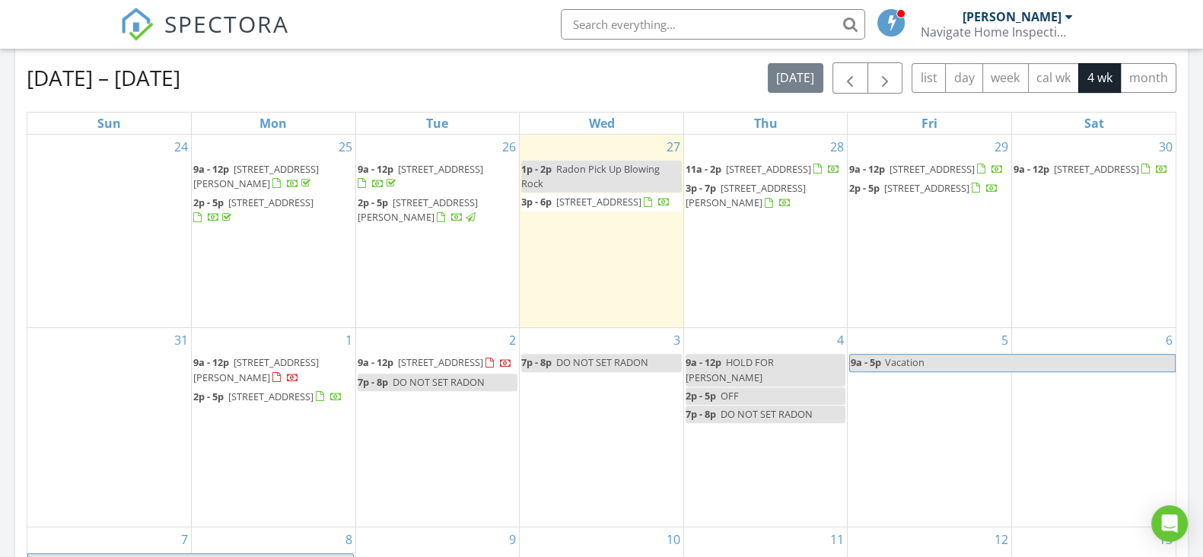
click at [571, 206] on span "[STREET_ADDRESS]" at bounding box center [598, 202] width 85 height 14
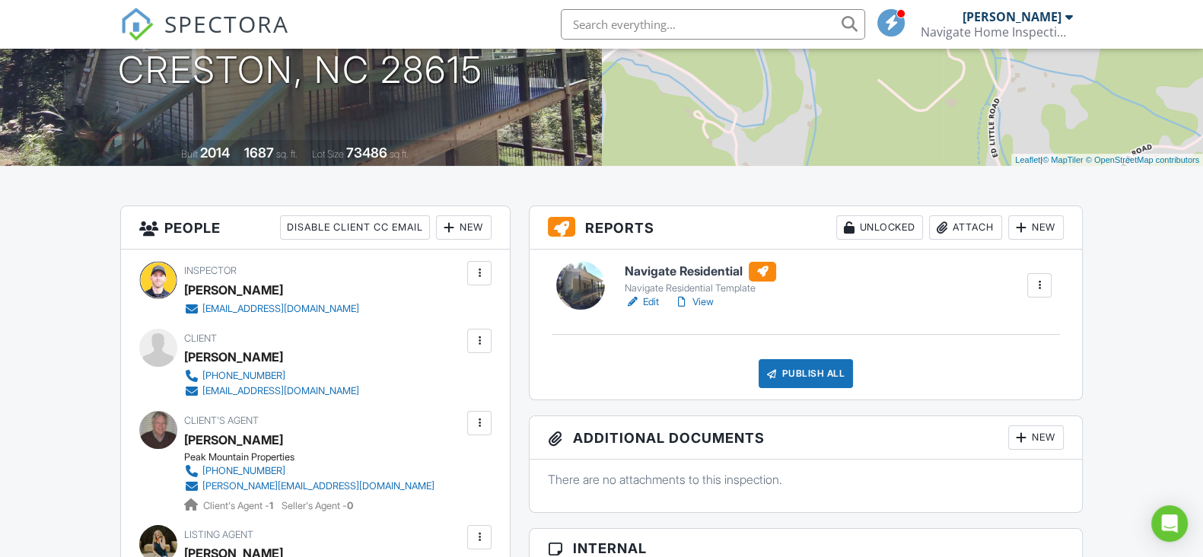
scroll to position [190, 0]
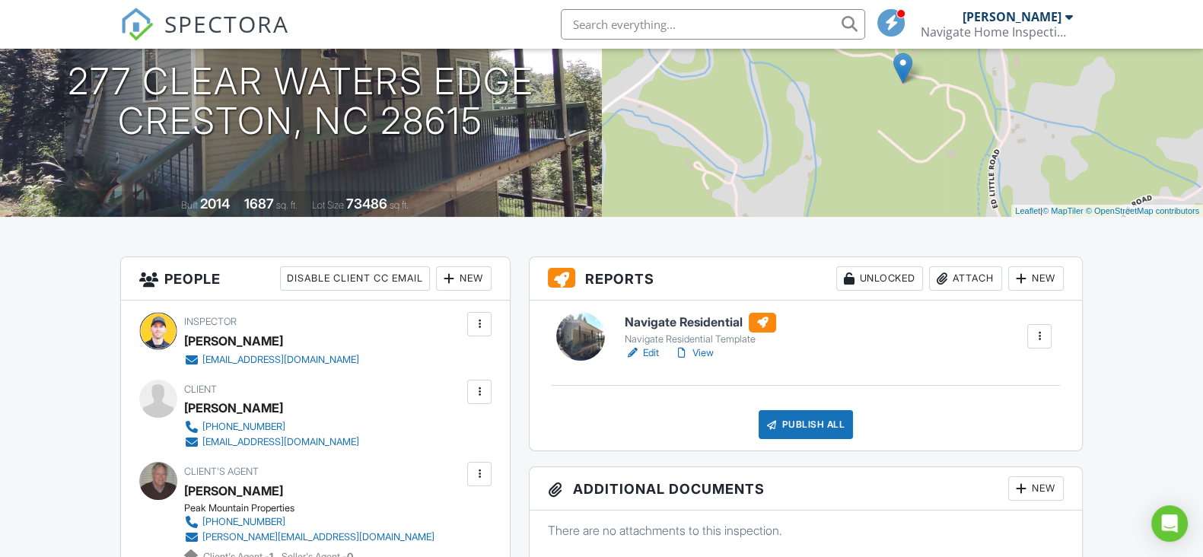
drag, startPoint x: 655, startPoint y: 349, endPoint x: 655, endPoint y: 357, distance: 8.4
click at [655, 349] on link "Edit" at bounding box center [642, 353] width 34 height 15
